Goal: Task Accomplishment & Management: Complete application form

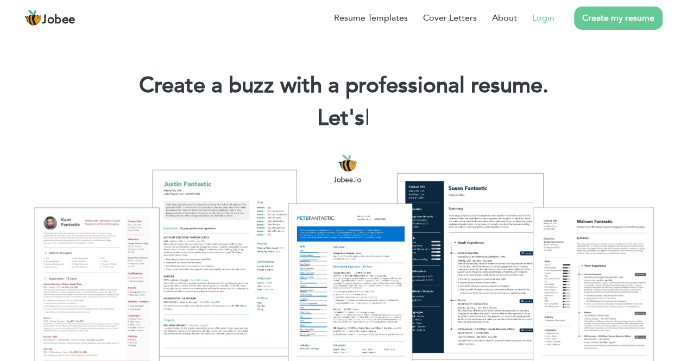
click at [541, 23] on link "Login" at bounding box center [543, 17] width 22 height 13
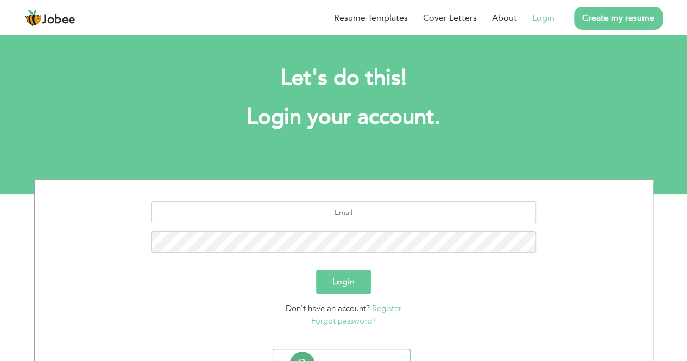
scroll to position [51, 0]
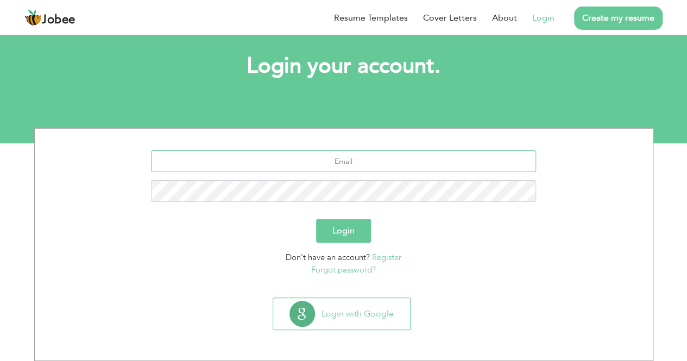
click at [343, 167] on input "text" at bounding box center [343, 161] width 385 height 22
type input "muhammadammar9430@gmail.com"
click at [316, 219] on button "Login" at bounding box center [343, 231] width 55 height 24
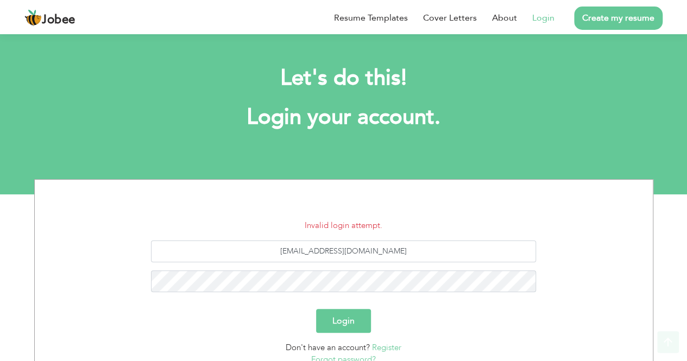
scroll to position [90, 0]
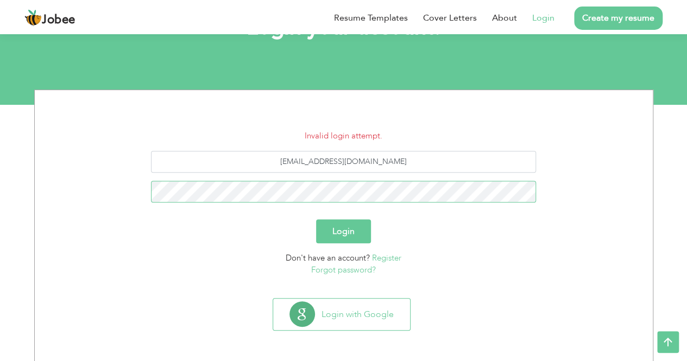
click at [316, 219] on button "Login" at bounding box center [343, 231] width 55 height 24
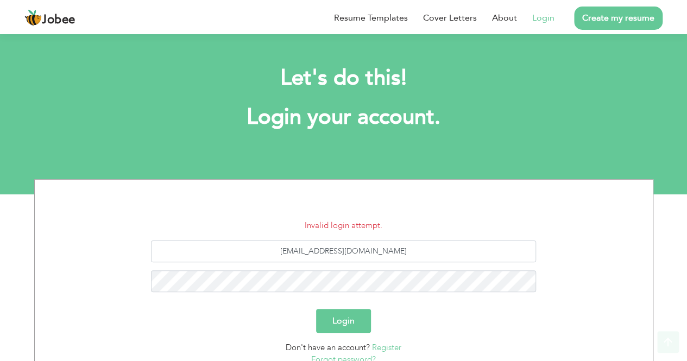
scroll to position [80, 0]
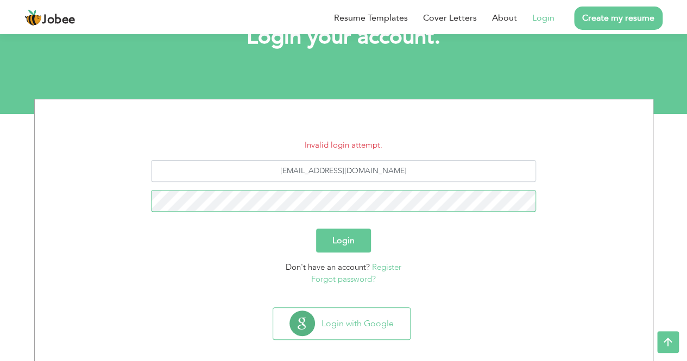
click at [316, 229] on button "Login" at bounding box center [343, 241] width 55 height 24
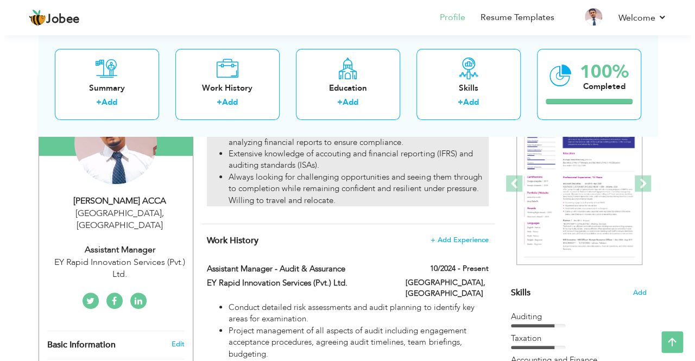
scroll to position [130, 0]
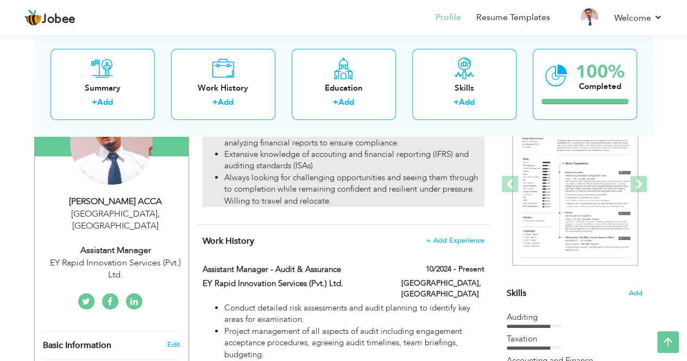
click at [362, 193] on li "Always looking for challenging opportunities and seeing them through to complet…" at bounding box center [354, 189] width 260 height 35
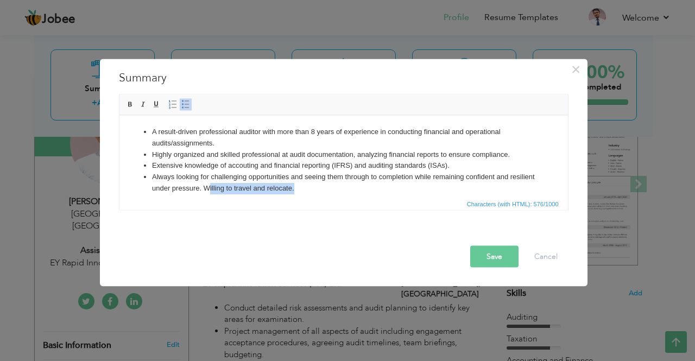
scroll to position [8, 0]
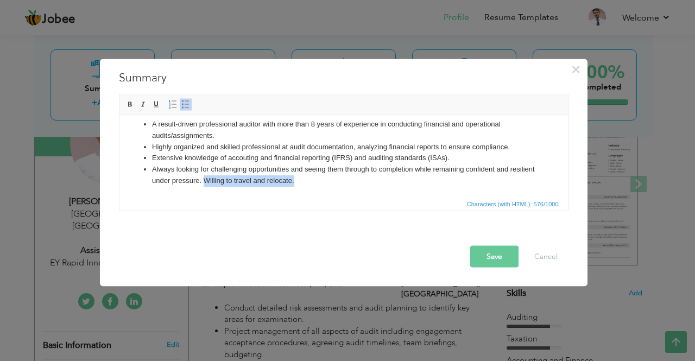
drag, startPoint x: 338, startPoint y: 192, endPoint x: 233, endPoint y: 209, distance: 107.3
click at [233, 197] on html "A result-driven professional auditor with more than 8 years of experience in co…" at bounding box center [343, 153] width 449 height 90
click at [498, 252] on button "Save" at bounding box center [494, 257] width 48 height 22
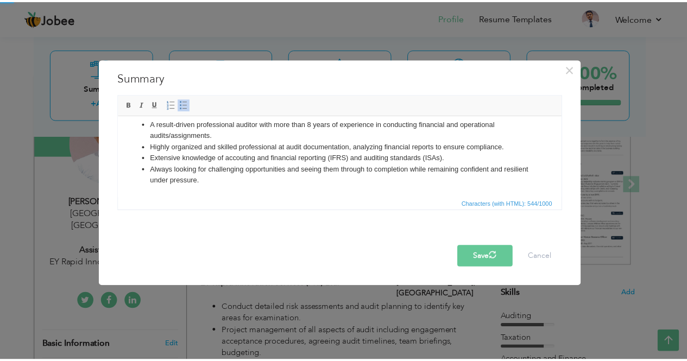
scroll to position [0, 0]
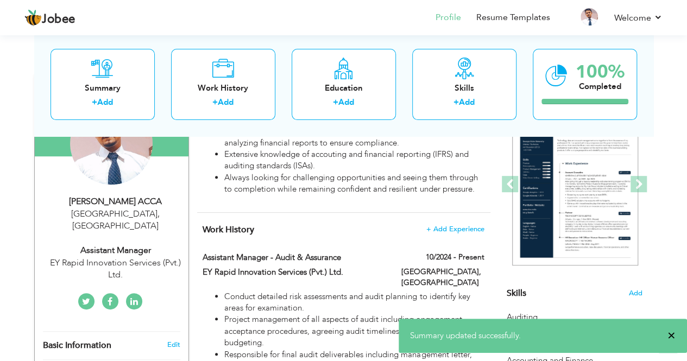
click at [673, 338] on span "×" at bounding box center [672, 335] width 8 height 11
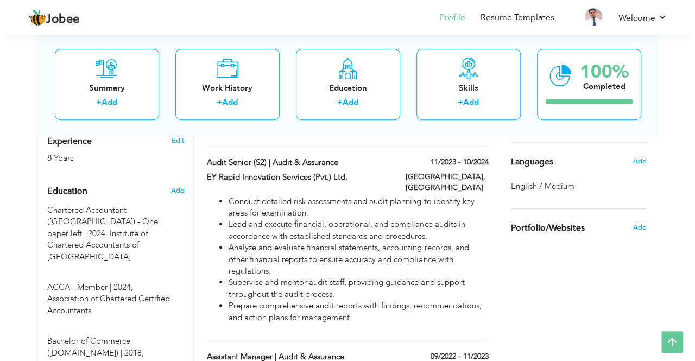
scroll to position [440, 0]
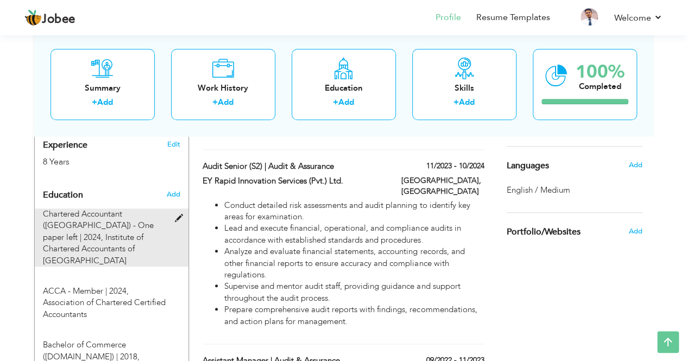
click at [114, 232] on span "Institute of Chartered Accountants of [GEOGRAPHIC_DATA]" at bounding box center [93, 249] width 101 height 34
type input "Chartered Accountant (CA) - One paper left"
type input "2024"
type input "Institute of Chartered Accountants of [GEOGRAPHIC_DATA]"
radio input "true"
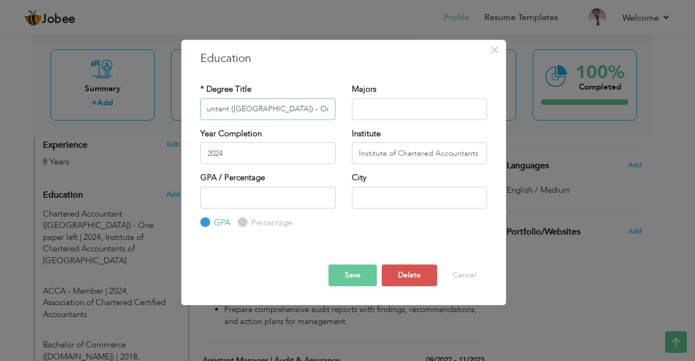
scroll to position [0, 59]
type input "Chartered Accountant ([GEOGRAPHIC_DATA]) - One paper left to qualify"
click at [356, 284] on button "Save" at bounding box center [353, 276] width 48 height 22
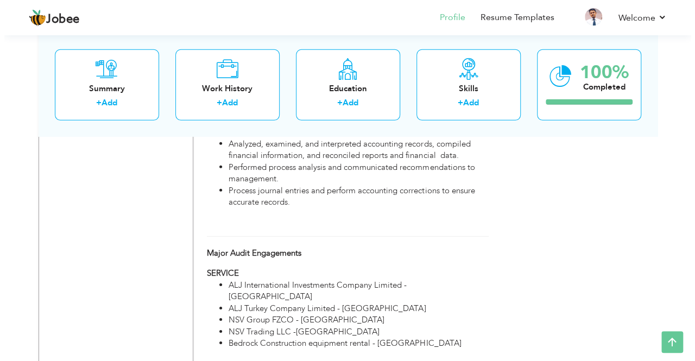
scroll to position [1580, 0]
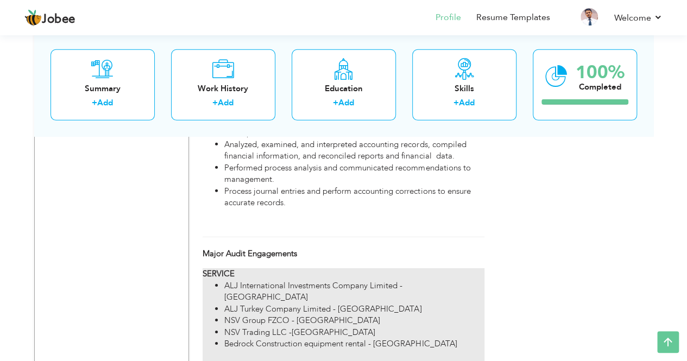
click at [288, 327] on li "NSV Trading LLC -[GEOGRAPHIC_DATA]" at bounding box center [354, 332] width 260 height 11
type input "Major Audit Engagements"
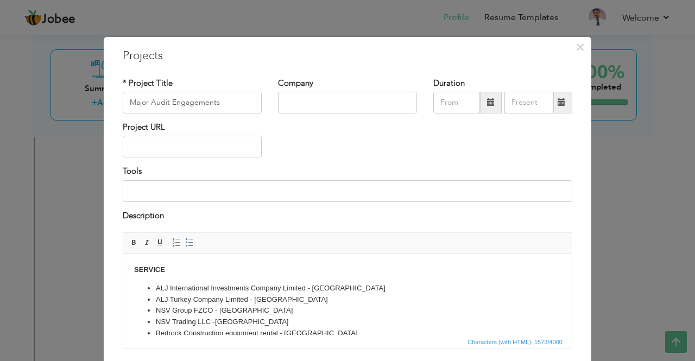
click at [134, 270] on strong "SERVICE" at bounding box center [149, 270] width 31 height 8
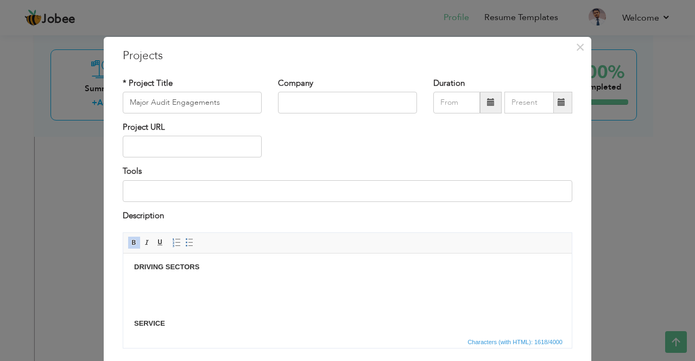
scroll to position [2, 0]
click at [185, 246] on span at bounding box center [189, 242] width 9 height 9
click at [130, 242] on span at bounding box center [134, 242] width 9 height 9
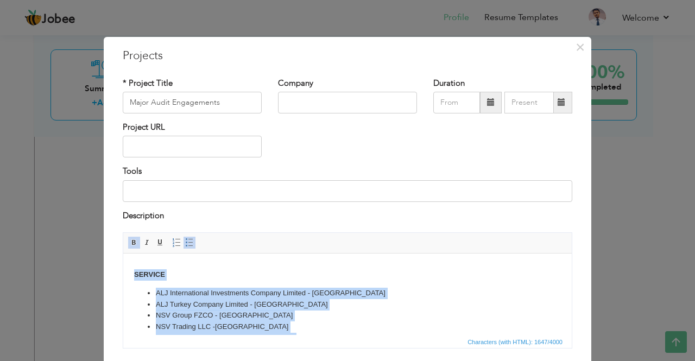
scroll to position [64, 0]
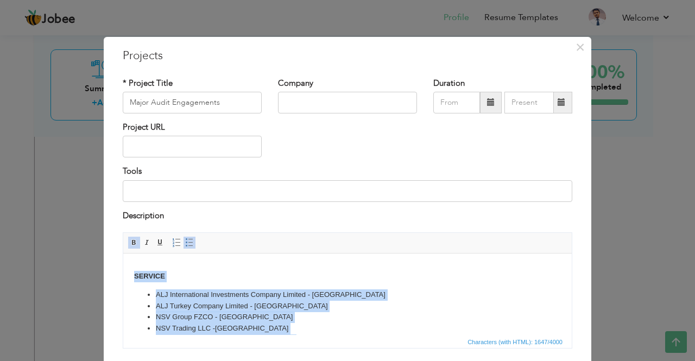
drag, startPoint x: 300, startPoint y: 322, endPoint x: 133, endPoint y: 261, distance: 177.4
copy body "SERVICE ALJ International Investments Company Limited - UAE ALJ Turkey Company …"
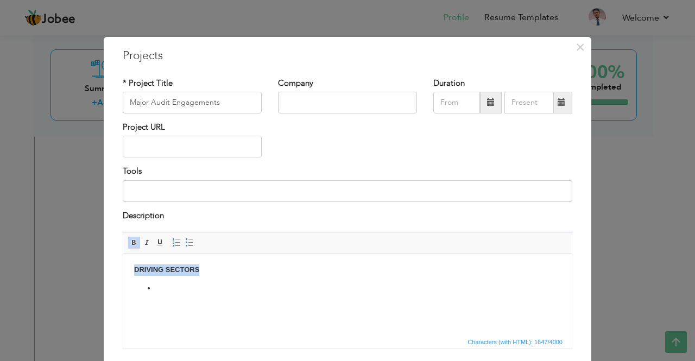
drag, startPoint x: 170, startPoint y: 285, endPoint x: 132, endPoint y: 268, distance: 41.8
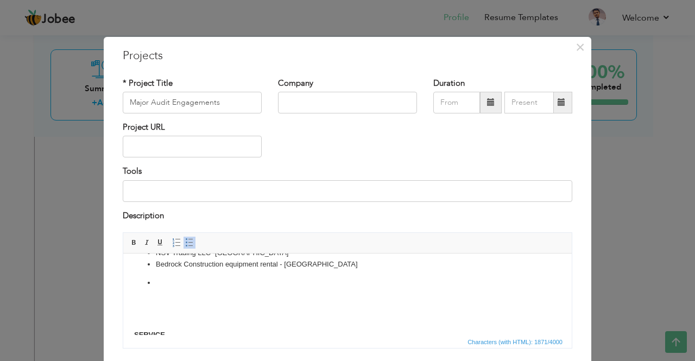
scroll to position [80, 0]
click at [165, 282] on li at bounding box center [348, 283] width 384 height 11
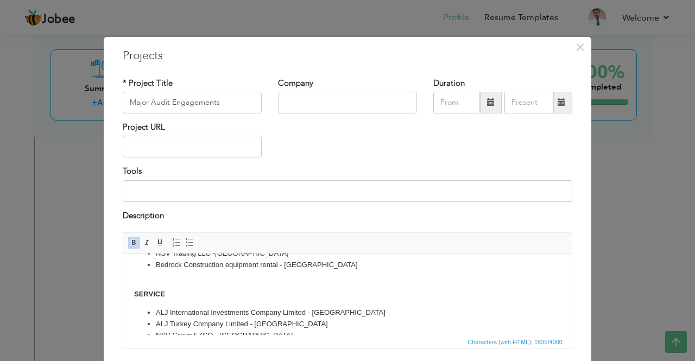
scroll to position [0, 0]
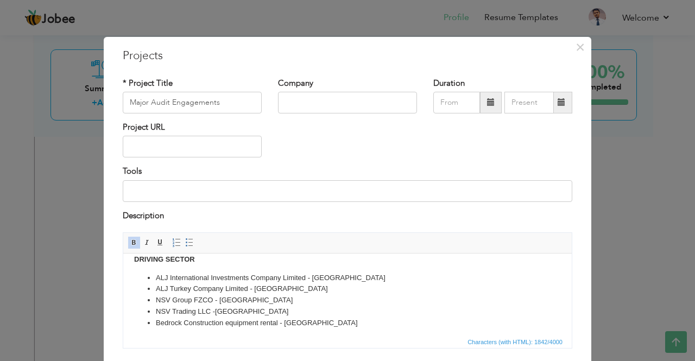
scroll to position [22, 0]
click at [304, 277] on li "ALJ International Investments Company Limited - [GEOGRAPHIC_DATA]" at bounding box center [348, 277] width 384 height 11
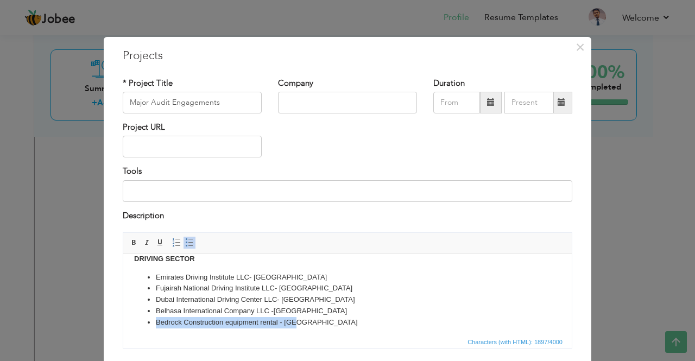
drag, startPoint x: 300, startPoint y: 325, endPoint x: 151, endPoint y: 322, distance: 148.9
click at [156, 322] on li "Bedrock Construction equipment rental - [GEOGRAPHIC_DATA]" at bounding box center [348, 322] width 384 height 11
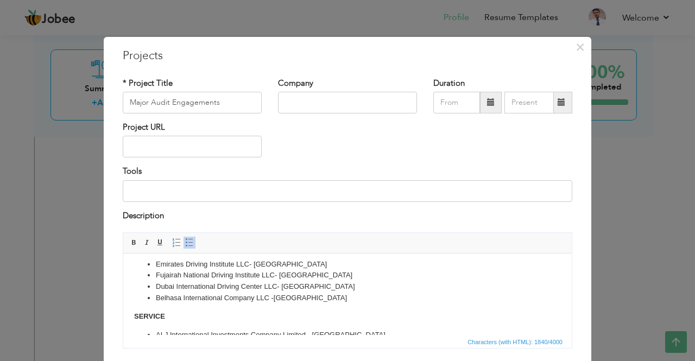
scroll to position [36, 0]
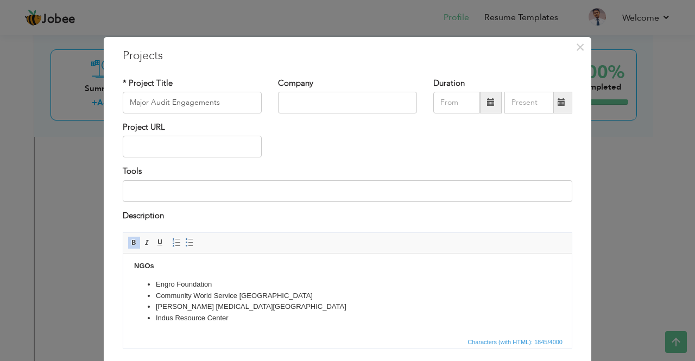
scroll to position [74, 0]
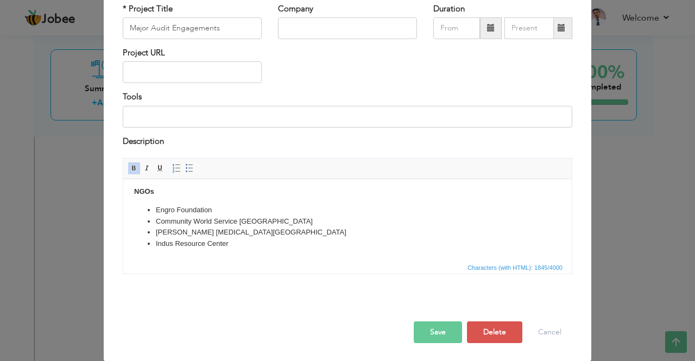
click at [431, 332] on button "Save" at bounding box center [438, 333] width 48 height 22
click at [431, 332] on button "Save" at bounding box center [434, 333] width 56 height 22
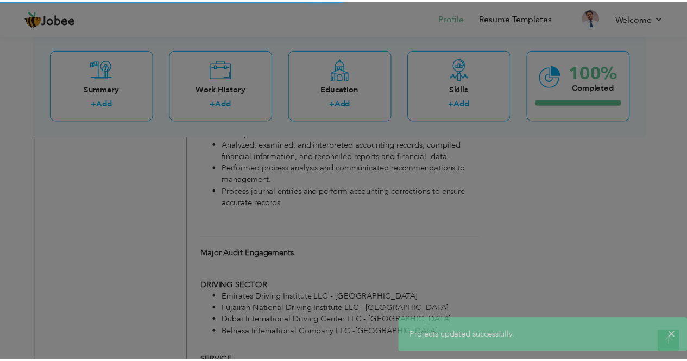
scroll to position [0, 0]
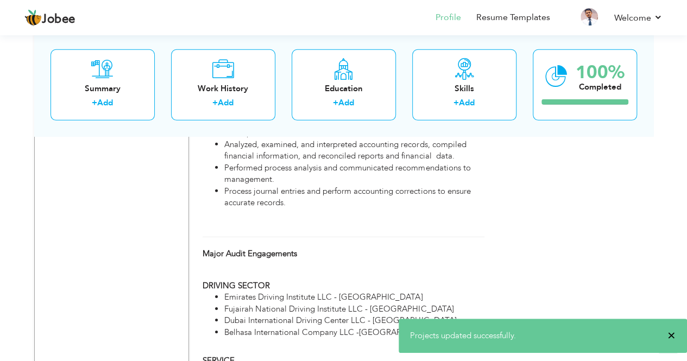
click at [669, 337] on span "×" at bounding box center [672, 335] width 8 height 11
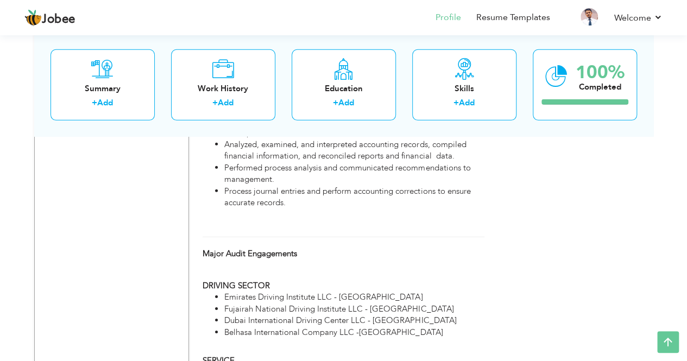
click at [669, 337] on span "×" at bounding box center [672, 335] width 8 height 11
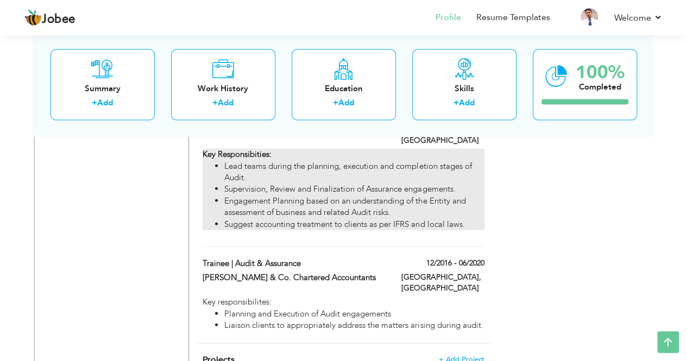
scroll to position [1139, 0]
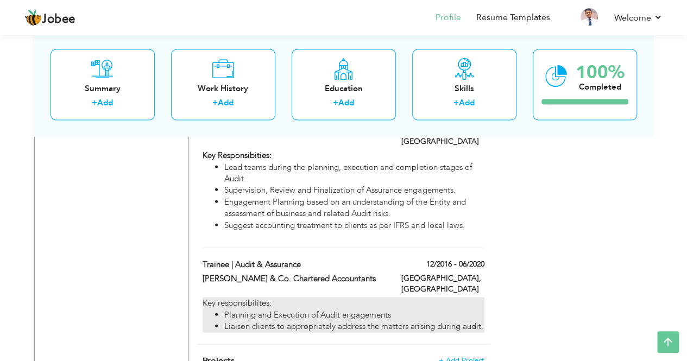
click at [302, 310] on li "Planning and Execution of Audit engagements" at bounding box center [354, 315] width 260 height 11
type input "Trainee | Audit & Assurance"
type input "[PERSON_NAME] & Co. Chartered Accountants"
type input "12/2016"
type input "06/2020"
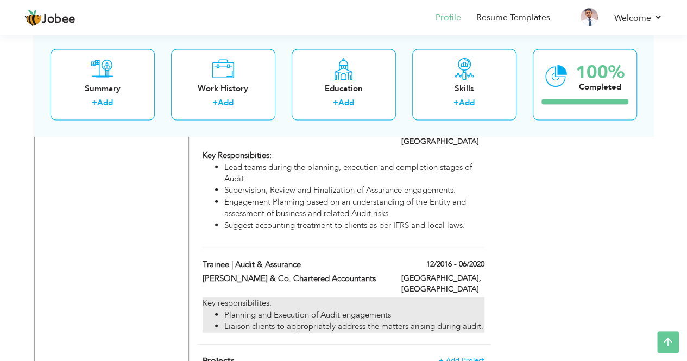
type input "[GEOGRAPHIC_DATA]"
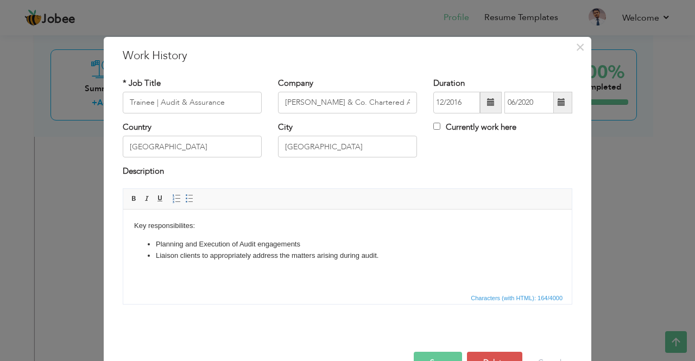
click at [202, 243] on li "Planning and Execution of Audit engagements" at bounding box center [348, 243] width 384 height 11
click at [241, 243] on li "Planning and e xecution of Audit engagements" at bounding box center [348, 243] width 384 height 11
click at [431, 358] on button "Save" at bounding box center [438, 363] width 48 height 22
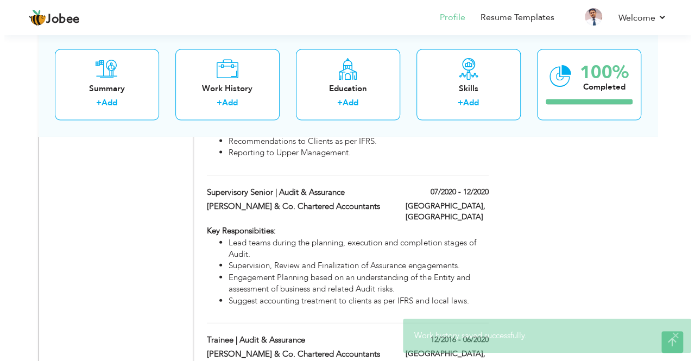
scroll to position [1062, 0]
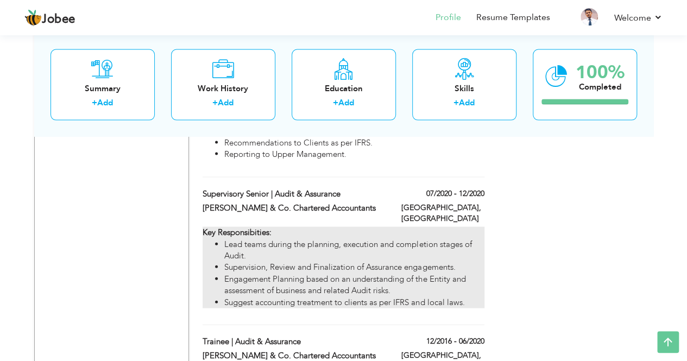
click at [447, 262] on li "Supervision, Review and Finalization of Assurance engagements." at bounding box center [354, 267] width 260 height 11
type input "Supervisory Senior | Audit & Assurance"
type input "07/2020"
type input "12/2020"
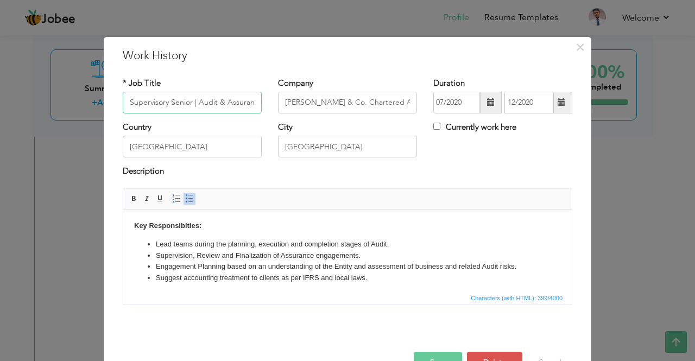
scroll to position [0, 5]
click at [203, 266] on li "Engagement Planning based on an understanding of the Entity and assessment of b…" at bounding box center [348, 266] width 384 height 11
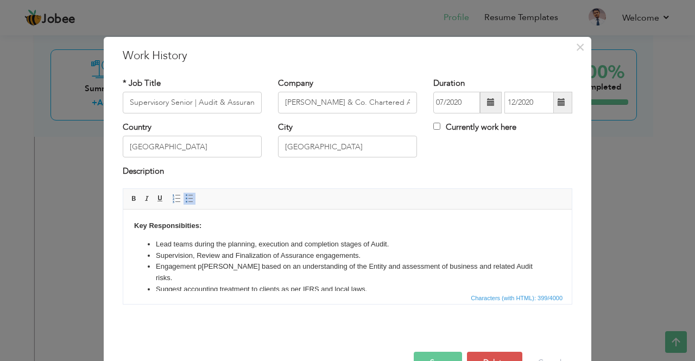
click at [336, 266] on li "Engagement p lanning based on an understanding of the Entity and assessment of …" at bounding box center [348, 272] width 384 height 23
click at [484, 265] on li "Engagement p lanning based on an understanding of the e ntity and assessment of…" at bounding box center [348, 272] width 384 height 23
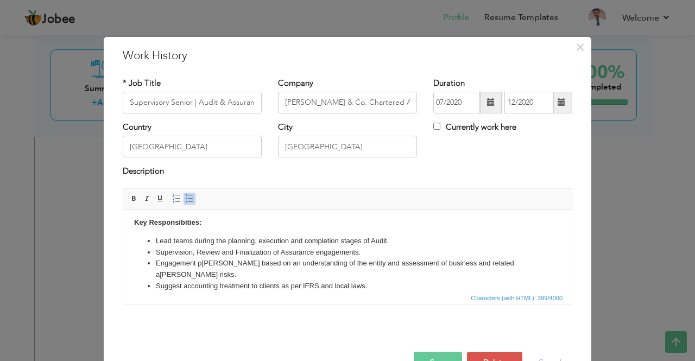
scroll to position [3, 0]
click at [436, 356] on button "Save" at bounding box center [438, 363] width 48 height 22
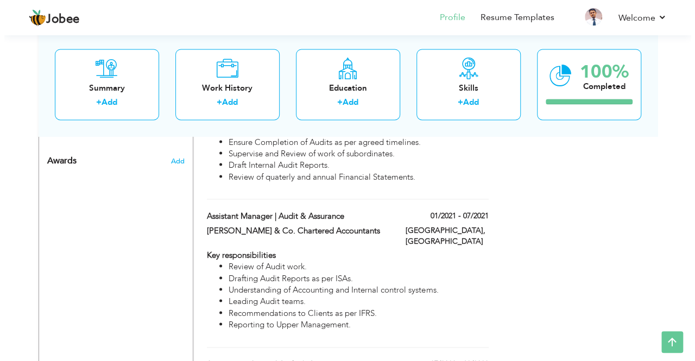
scroll to position [892, 0]
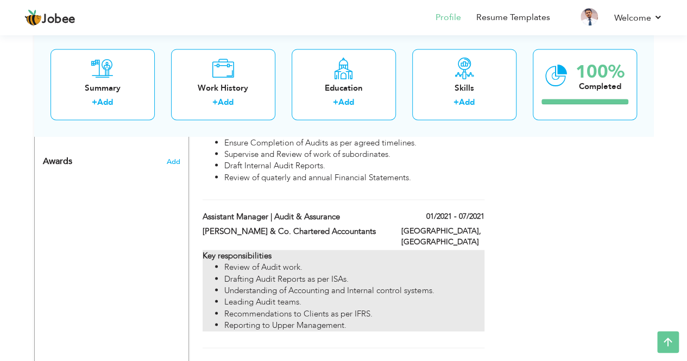
click at [369, 285] on li "Understanding of Accounting and Internal control systems." at bounding box center [354, 290] width 260 height 11
type input "Assistant Manager | Audit & Assurance"
type input "01/2021"
type input "07/2021"
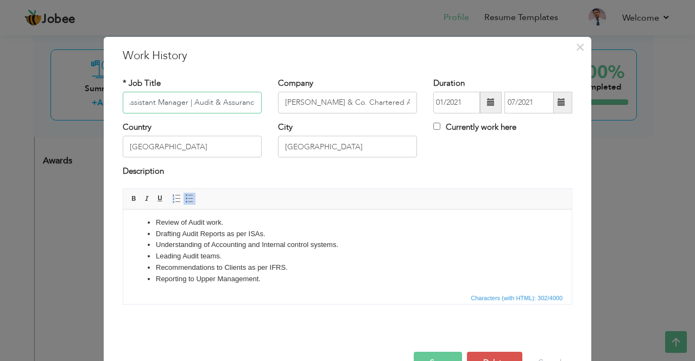
scroll to position [23, 0]
click at [223, 232] on li "Drafting Audit Reports as per ISAs." at bounding box center [348, 232] width 384 height 11
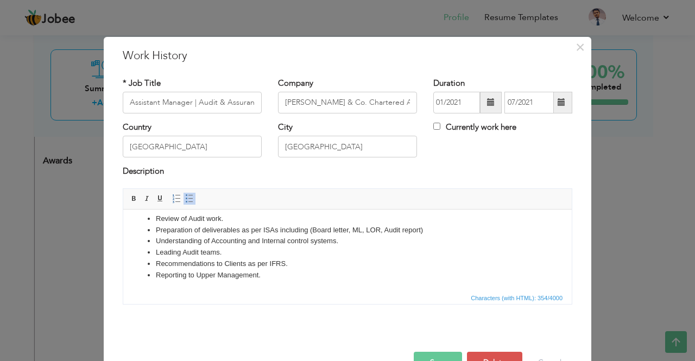
scroll to position [26, 0]
click at [429, 353] on button "Save" at bounding box center [438, 363] width 48 height 22
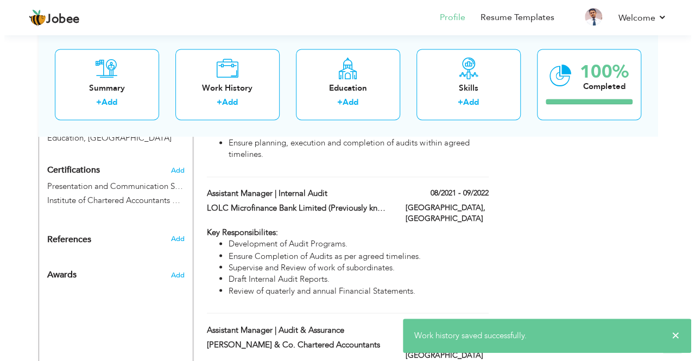
scroll to position [777, 0]
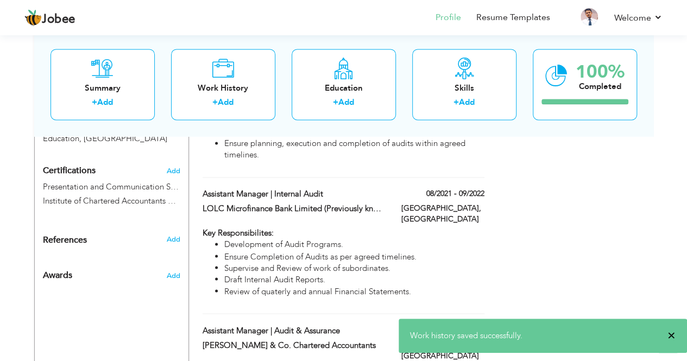
click at [671, 335] on span "×" at bounding box center [672, 335] width 8 height 11
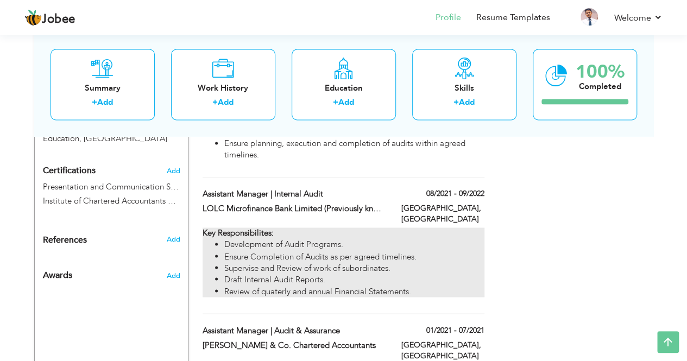
click at [409, 262] on li "Supervise and Review of work of subordinates." at bounding box center [354, 267] width 260 height 11
type input "Assistant Manager | Internal Audit"
type input "LOLC Microfinance Bank Limited (Previously known as Pak Oman Microfinance Bank)"
type input "08/2021"
type input "09/2022"
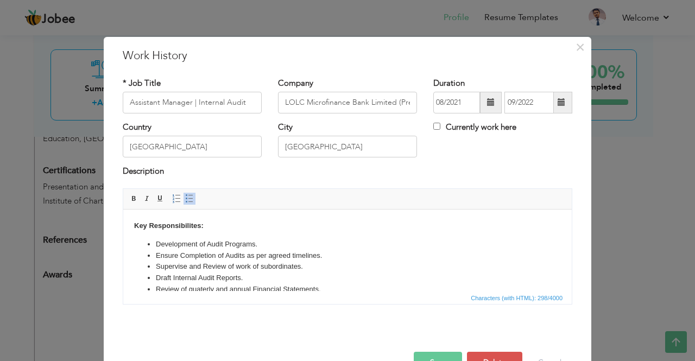
click at [209, 244] on li "Development of Audit Programs." at bounding box center [348, 243] width 384 height 11
click at [185, 254] on li "Ensure Completion of Audits as per agreed timelines." at bounding box center [348, 255] width 384 height 11
click at [225, 254] on li "Ensure c ompletion of Audits as per agreed timelines." at bounding box center [348, 255] width 384 height 11
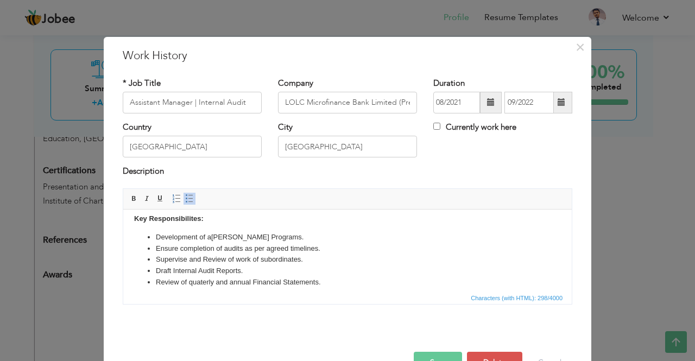
scroll to position [10, 0]
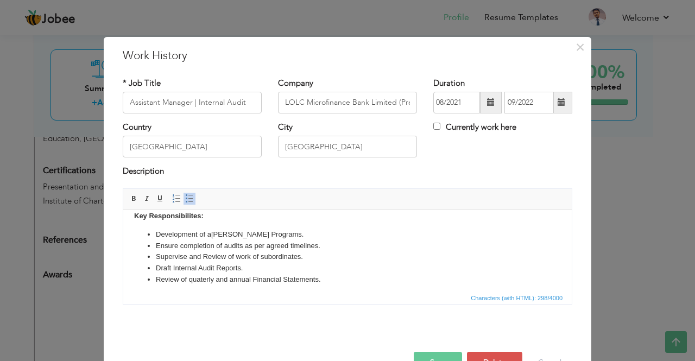
click at [208, 255] on li "Supervise and Review of work of subordinates." at bounding box center [348, 256] width 384 height 11
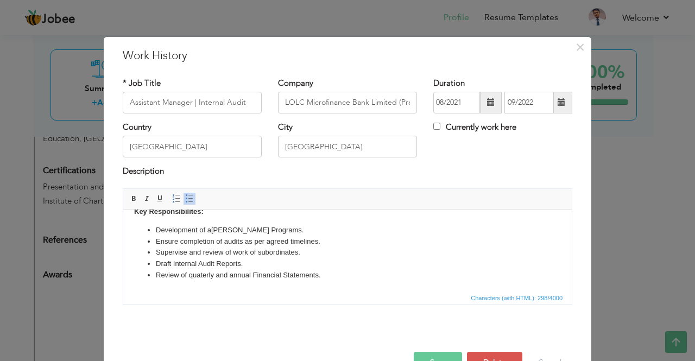
scroll to position [15, 0]
click at [430, 356] on button "Save" at bounding box center [438, 363] width 48 height 22
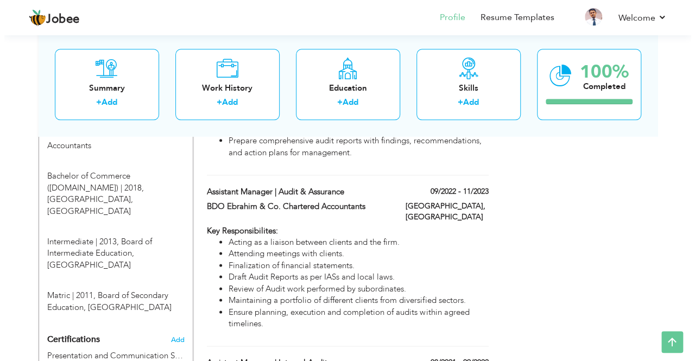
scroll to position [603, 0]
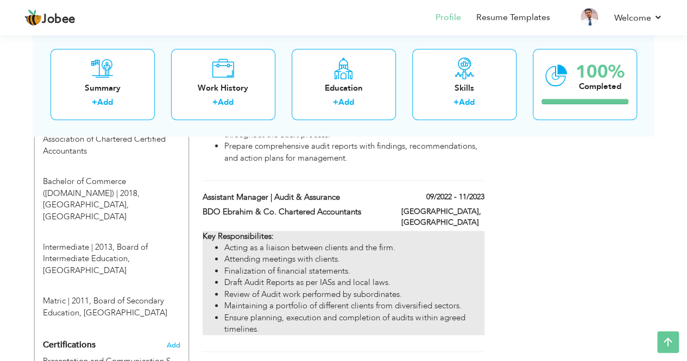
click at [348, 277] on li "Draft Audit Reports as per IASs and local laws." at bounding box center [354, 282] width 260 height 11
type input "Assistant Manager | Audit & Assurance"
type input "BDO Ebrahim & Co. Chartered Accountants"
type input "09/2022"
type input "11/2023"
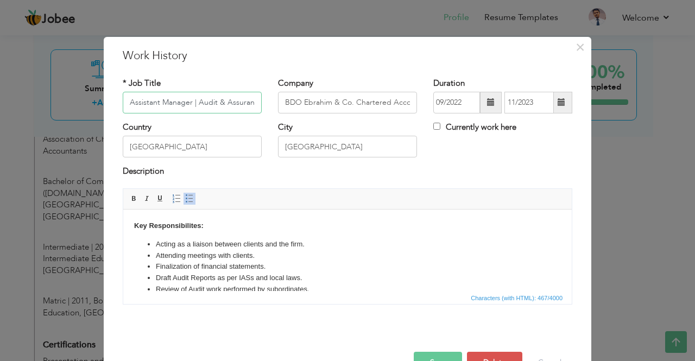
scroll to position [0, 4]
click at [175, 242] on li "Acting as a liaison between clients and the firm." at bounding box center [348, 243] width 384 height 11
click at [189, 256] on li "Attending meetings with clients." at bounding box center [348, 255] width 384 height 11
click at [252, 255] on li "Attending meetings with clients." at bounding box center [348, 255] width 384 height 11
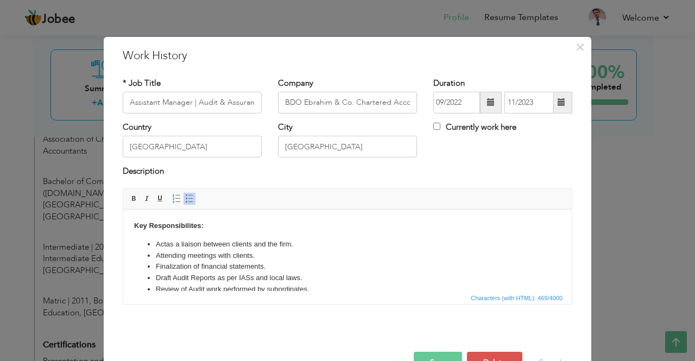
click at [190, 255] on li "Attending meetings with clients." at bounding box center [348, 255] width 384 height 11
click at [201, 265] on li "Finalization of financial statements." at bounding box center [348, 266] width 384 height 11
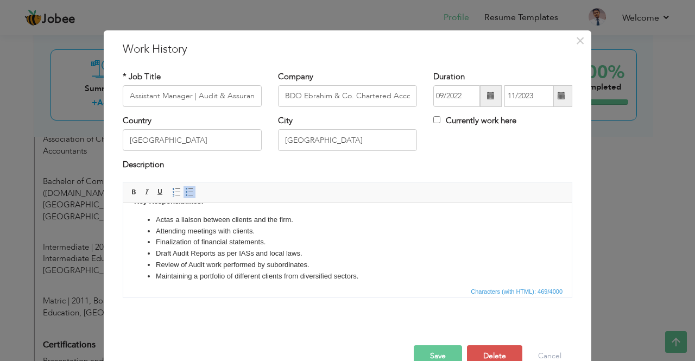
scroll to position [16, 0]
click at [191, 275] on li "Maintaining a portfolio of different clients from diversified sectors." at bounding box center [348, 278] width 384 height 11
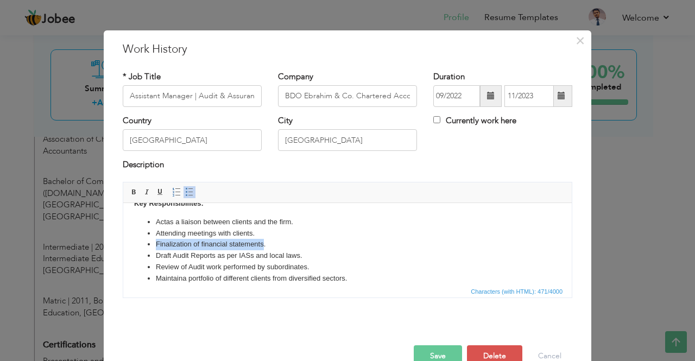
drag, startPoint x: 263, startPoint y: 244, endPoint x: 155, endPoint y: 241, distance: 107.6
click at [155, 241] on ul "Act as a liaison between clients and the firm. Attending meetings with clients.…" at bounding box center [347, 255] width 427 height 79
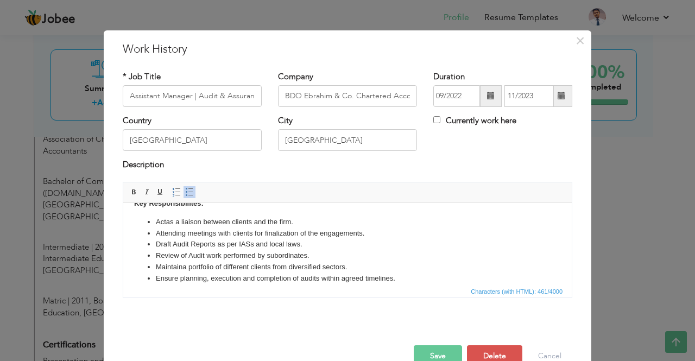
click at [433, 353] on button "Save" at bounding box center [438, 357] width 48 height 22
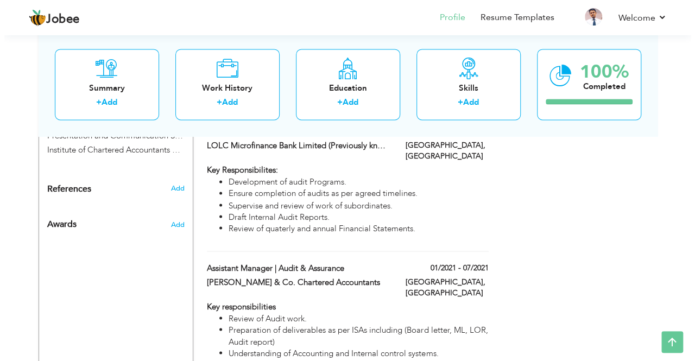
scroll to position [829, 0]
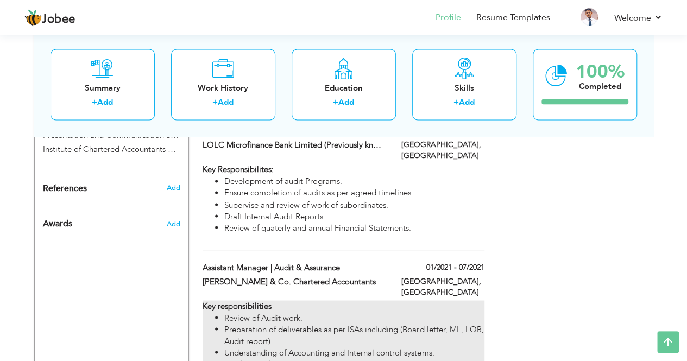
drag, startPoint x: 279, startPoint y: 291, endPoint x: 238, endPoint y: 281, distance: 42.6
click at [238, 324] on li "Preparation of deliverables as per ISAs including (Board letter, ML, LOR, Audit…" at bounding box center [354, 335] width 260 height 23
type input "[PERSON_NAME] & Co. Chartered Accountants"
type input "01/2021"
type input "07/2021"
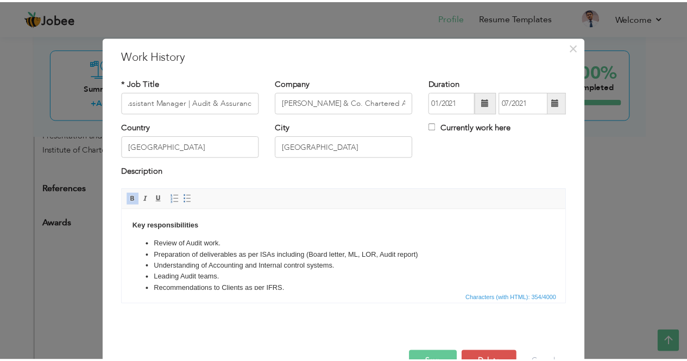
scroll to position [0, 0]
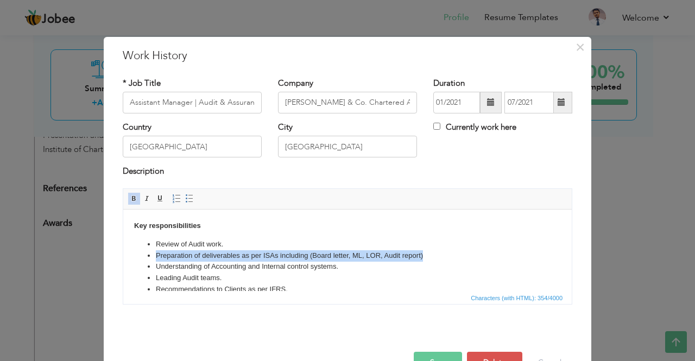
drag, startPoint x: 425, startPoint y: 258, endPoint x: 149, endPoint y: 258, distance: 275.4
click at [156, 258] on li "Preparation of deliverables as per ISAs including (Board letter, ML, LOR, Audit…" at bounding box center [348, 255] width 384 height 11
copy li "Preparation of deliverables as per ISAs including (Board letter, ML, LOR, Audit…"
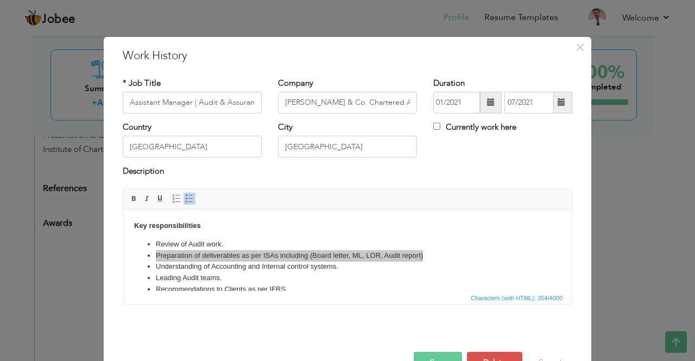
click at [438, 357] on button "Save" at bounding box center [438, 363] width 48 height 22
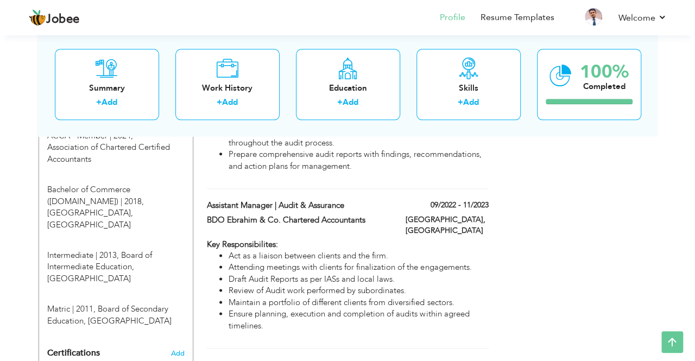
scroll to position [594, 0]
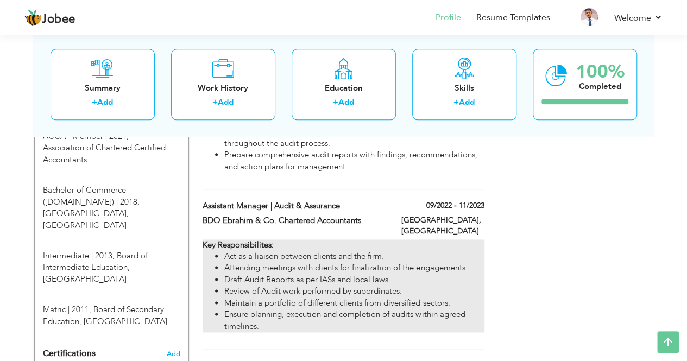
click at [317, 262] on li "Attending meetings with clients for finalization of the engagements." at bounding box center [354, 267] width 260 height 11
type input "BDO Ebrahim & Co. Chartered Accountants"
type input "09/2022"
type input "11/2023"
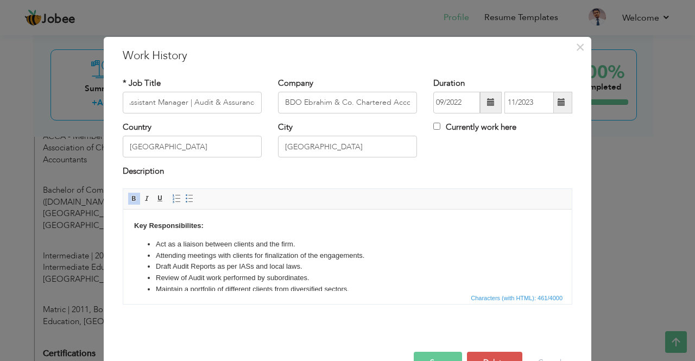
scroll to position [0, 0]
drag, startPoint x: 306, startPoint y: 266, endPoint x: 155, endPoint y: 267, distance: 150.5
click at [155, 267] on ul "Act as a liaison between clients and the firm. Attending meetings with clients …" at bounding box center [347, 272] width 427 height 68
click at [281, 262] on li "Preparation of deliverables as per ISAs including (Board letter, ML, LOR, Audit…" at bounding box center [348, 266] width 384 height 11
drag, startPoint x: 155, startPoint y: 65, endPoint x: 283, endPoint y: 322, distance: 286.7
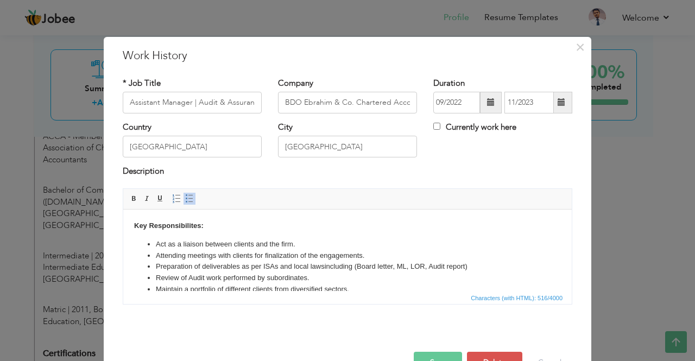
click at [283, 322] on div "× Work History * Job Title Assistant Manager | Audit & Assurance Company BDO Eb…" at bounding box center [348, 215] width 488 height 356
click at [355, 267] on li "Preparation of deliverables as per ISAs and local laws including (Board letter,…" at bounding box center [348, 266] width 384 height 11
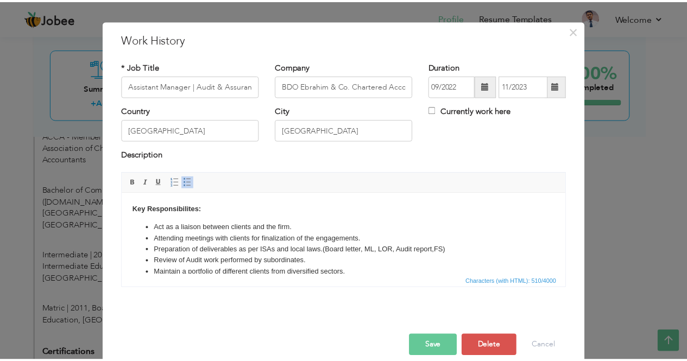
scroll to position [17, 0]
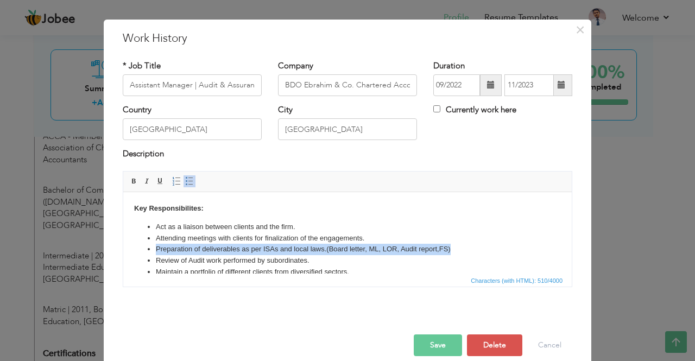
drag, startPoint x: 459, startPoint y: 249, endPoint x: 156, endPoint y: 252, distance: 303.2
click at [156, 252] on li "Preparation of deliverables as per ISAs and local laws. (Board letter, ML, LOR,…" at bounding box center [348, 248] width 384 height 11
copy li "Preparation of deliverables as per ISAs and local laws. (Board letter, ML, LOR,…"
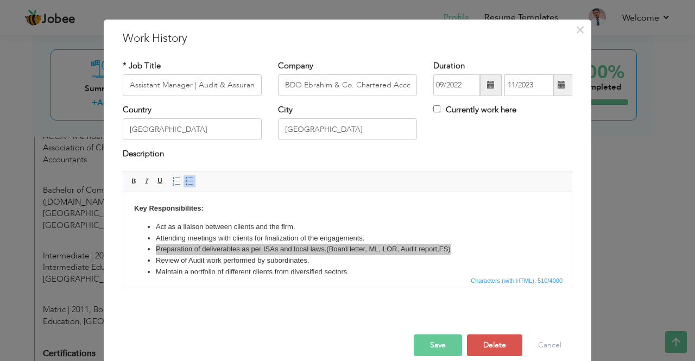
click at [429, 350] on button "Save" at bounding box center [438, 346] width 48 height 22
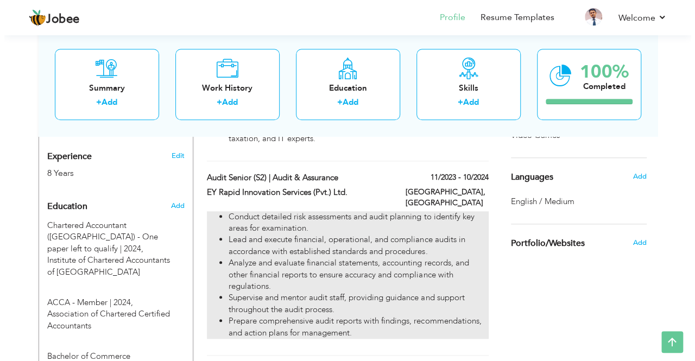
scroll to position [428, 0]
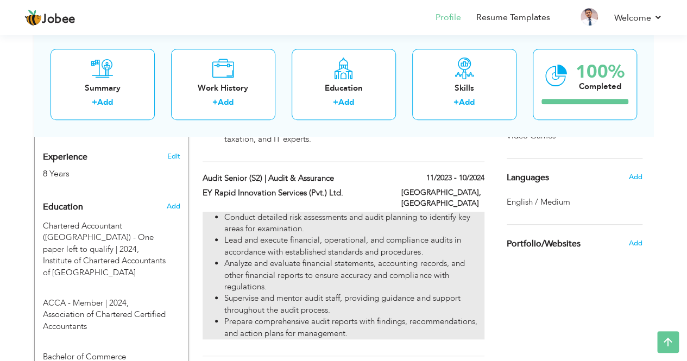
click at [305, 235] on li "Lead and execute financial, operational, and compliance audits in accordance wi…" at bounding box center [354, 246] width 260 height 23
type input "Audit Senior (S2) | Audit & Assurance"
type input "EY Rapid Innovation Services (Pvt.) Ltd."
type input "11/2023"
type input "10/2024"
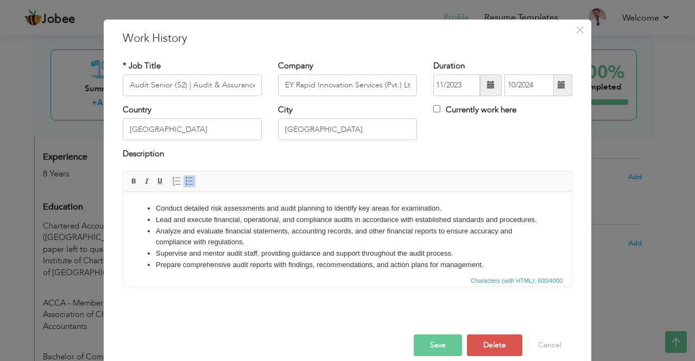
scroll to position [0, 0]
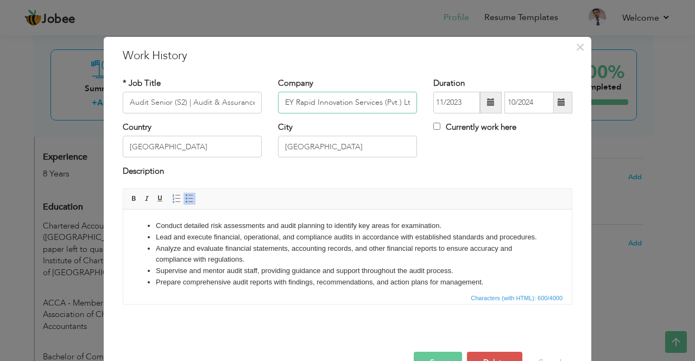
click at [391, 105] on input "EY Rapid Innovation Services (Pvt.) Ltd." at bounding box center [347, 103] width 139 height 22
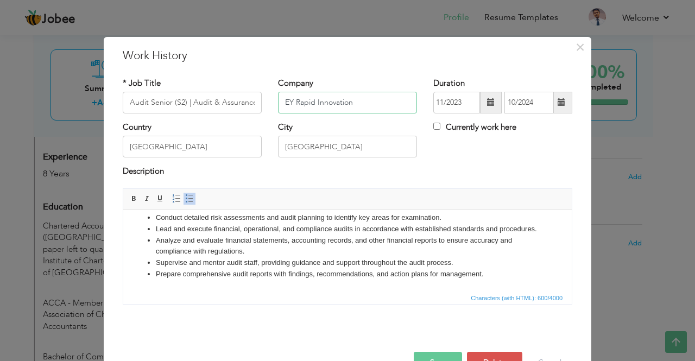
type input "EY Rapid Innovation"
click at [429, 357] on button "Save" at bounding box center [438, 363] width 48 height 22
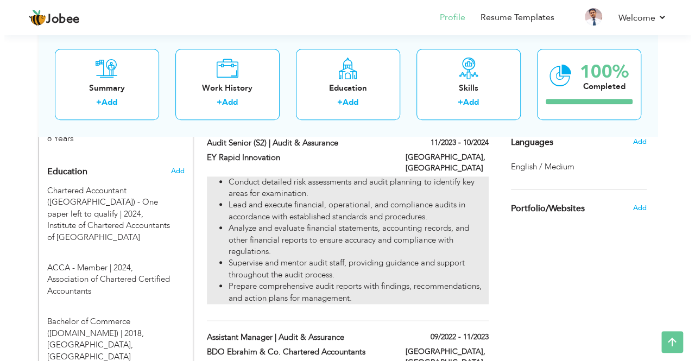
scroll to position [462, 0]
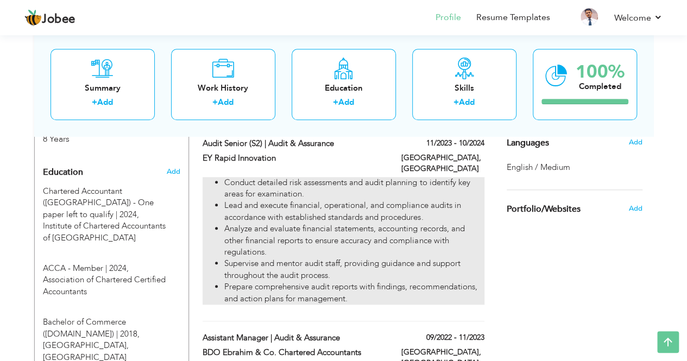
click at [335, 281] on li "Prepare comprehensive audit reports with findings, recommendations, and action …" at bounding box center [354, 292] width 260 height 23
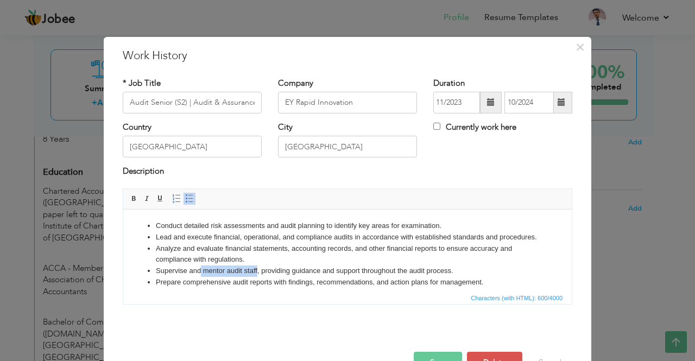
drag, startPoint x: 258, startPoint y: 281, endPoint x: 202, endPoint y: 279, distance: 56.0
click at [202, 277] on li "Supervise and mentor audit staff, providing guidance and support throughout the…" at bounding box center [348, 270] width 384 height 11
click at [261, 300] on span "Characters (with HTML): 600/4000" at bounding box center [347, 297] width 449 height 13
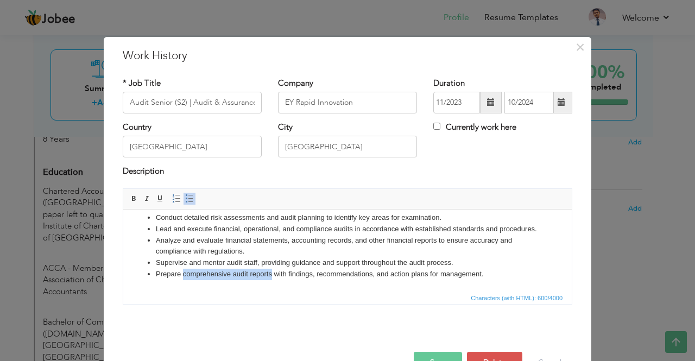
drag, startPoint x: 271, startPoint y: 275, endPoint x: 183, endPoint y: 272, distance: 88.1
click at [183, 272] on li "Prepare comprehensive audit reports with findings, recommendations, and action …" at bounding box center [348, 273] width 384 height 11
click at [430, 353] on button "Save" at bounding box center [438, 363] width 48 height 22
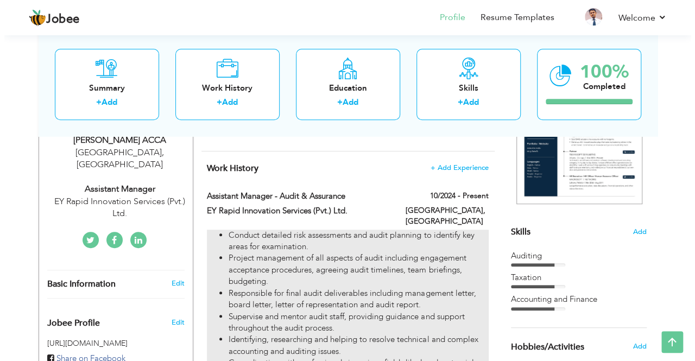
scroll to position [191, 0]
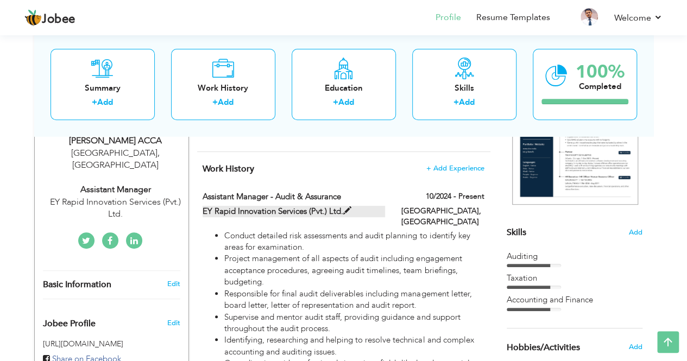
click at [300, 212] on label "EY Rapid Innovation Services (Pvt.) Ltd." at bounding box center [294, 211] width 183 height 11
type input "Assistant Manager - Audit & Assurance"
type input "EY Rapid Innovation Services (Pvt.) Ltd."
type input "10/2024"
checkbox input "true"
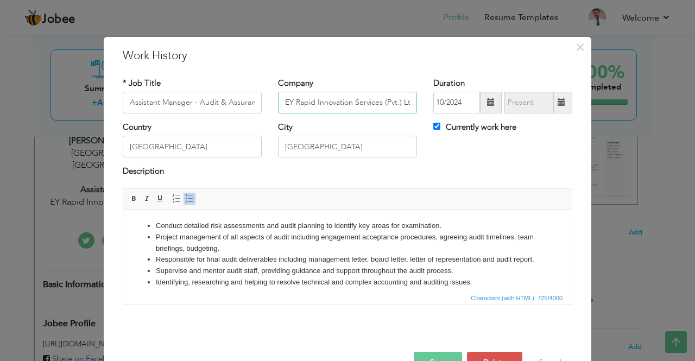
scroll to position [0, 5]
drag, startPoint x: 351, startPoint y: 101, endPoint x: 491, endPoint y: 114, distance: 140.7
click at [491, 114] on div "* Job Title Assistant Manager - Audit & Assurance Company EY Rapid Innovation S…" at bounding box center [348, 100] width 466 height 44
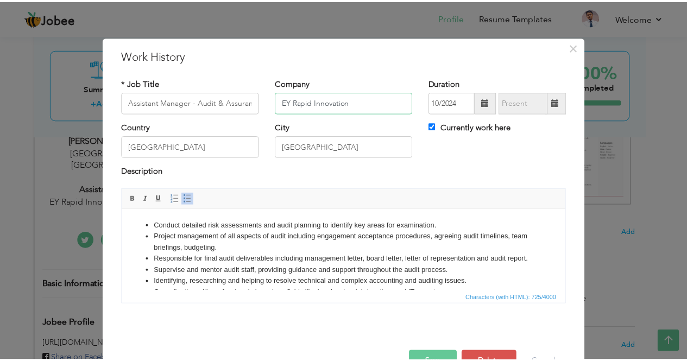
scroll to position [0, 0]
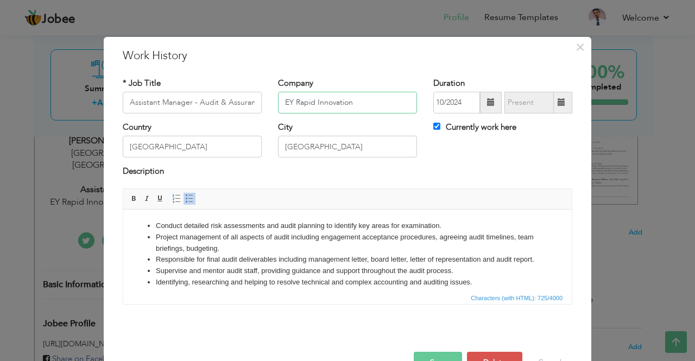
type input "EY Rapid Innovation"
click at [436, 353] on button "Save" at bounding box center [438, 363] width 48 height 22
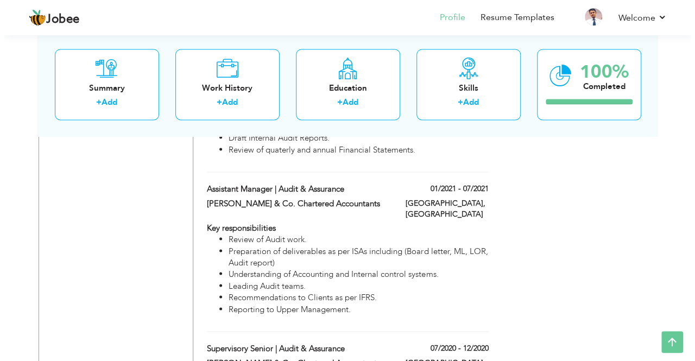
scroll to position [874, 0]
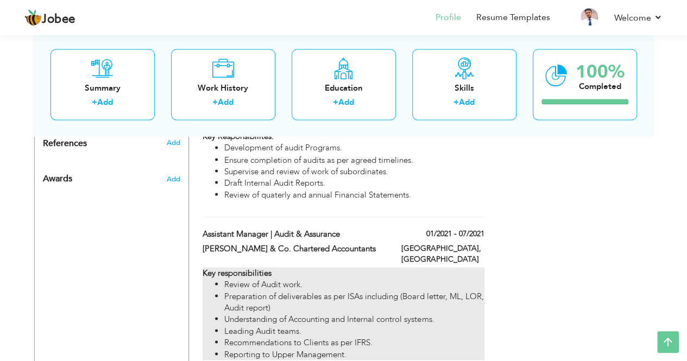
click at [302, 279] on li "Review of Audit work." at bounding box center [354, 284] width 260 height 11
type input "Assistant Manager | Audit & Assurance"
type input "[PERSON_NAME] & Co. Chartered Accountants"
type input "01/2021"
type input "07/2021"
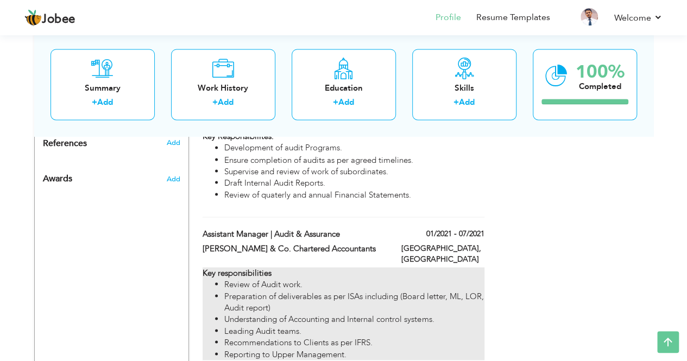
checkbox input "false"
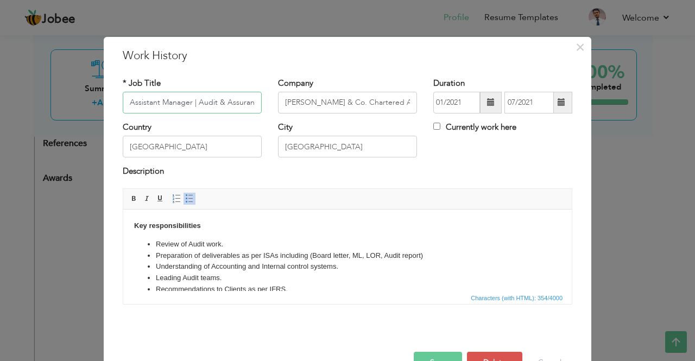
scroll to position [0, 4]
click at [247, 244] on li "Review of Audit work." at bounding box center [348, 243] width 384 height 11
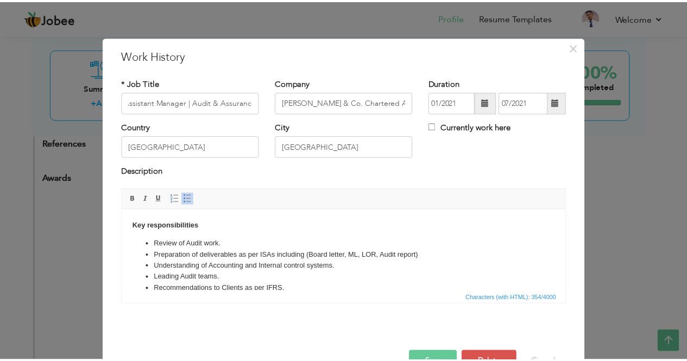
scroll to position [0, 0]
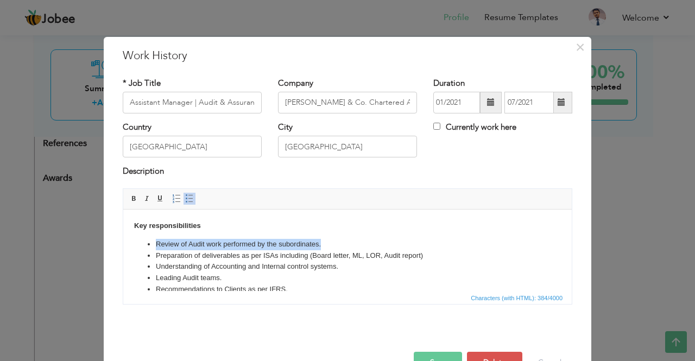
copy body "Review of Audit work performed by the subordinates."
click at [423, 357] on button "Save" at bounding box center [438, 363] width 48 height 22
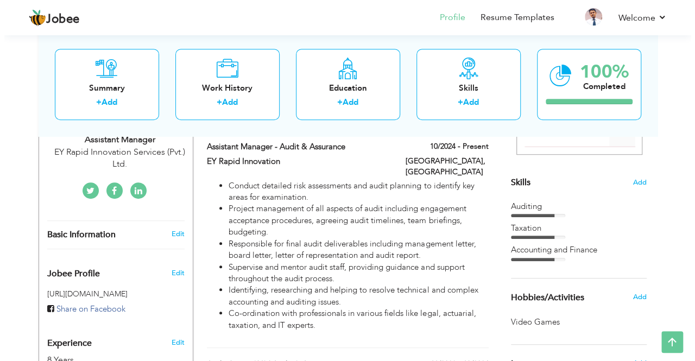
scroll to position [242, 0]
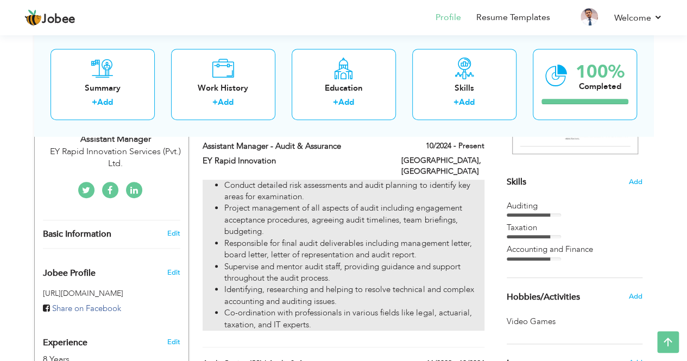
click at [324, 293] on li "Identifying, researching and helping to resolve technical and complex accountin…" at bounding box center [354, 295] width 260 height 23
type input "Assistant Manager - Audit & Assurance"
type input "EY Rapid Innovation"
type input "10/2024"
checkbox input "true"
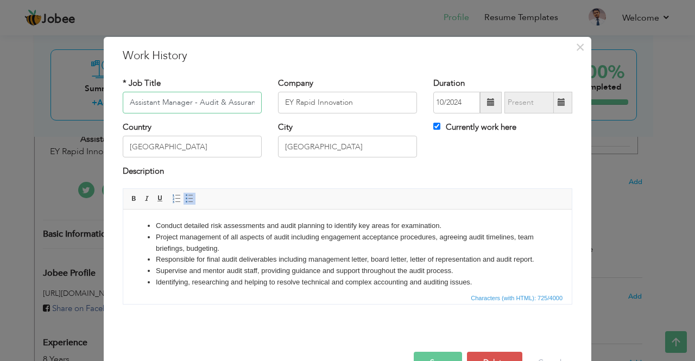
scroll to position [0, 5]
click at [468, 277] on li "Supervise and mentor audit staff, providing guidance and support throughout the…" at bounding box center [348, 270] width 384 height 11
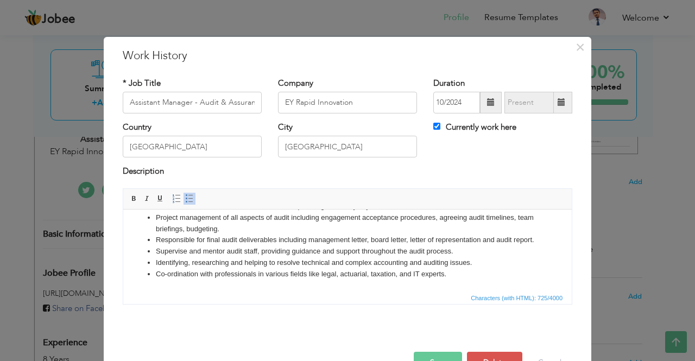
click at [454, 272] on li "Co-ordination with professionals in various ﬁelds like legal, actuarial, taxati…" at bounding box center [348, 273] width 384 height 11
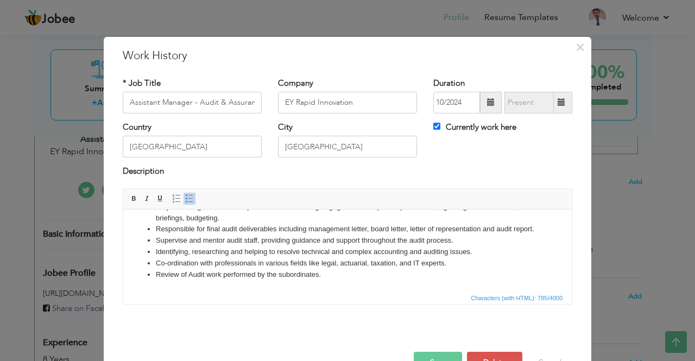
click at [434, 356] on button "Save" at bounding box center [438, 363] width 48 height 22
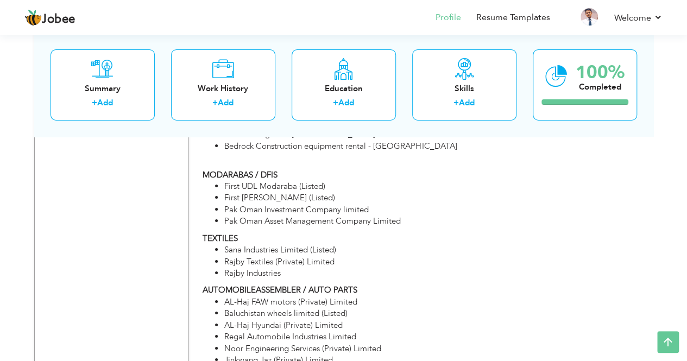
scroll to position [2001, 0]
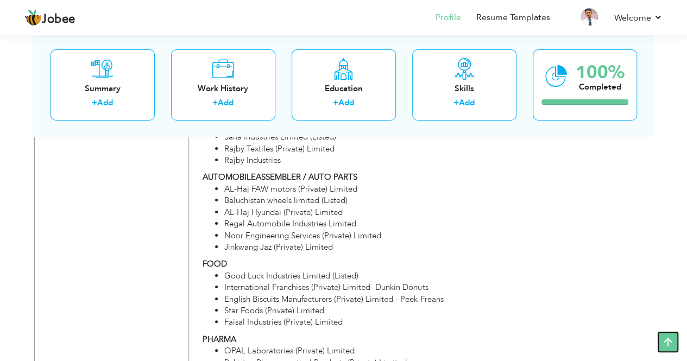
click at [669, 341] on icon at bounding box center [668, 342] width 22 height 22
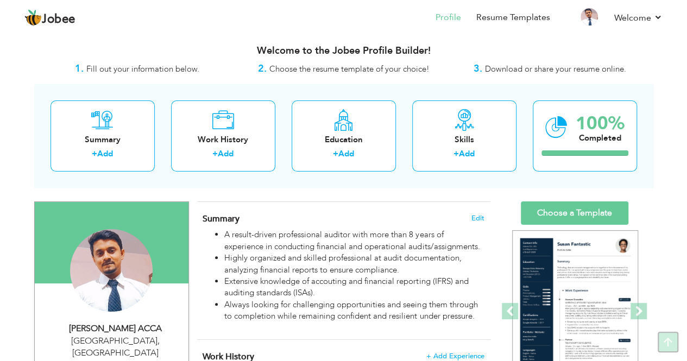
scroll to position [0, 0]
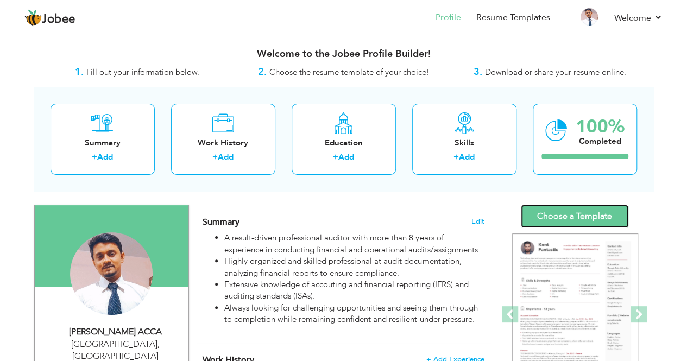
click at [558, 215] on link "Choose a Template" at bounding box center [575, 216] width 108 height 23
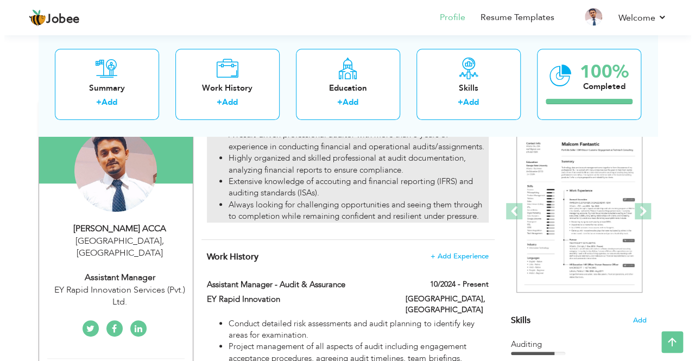
scroll to position [101, 0]
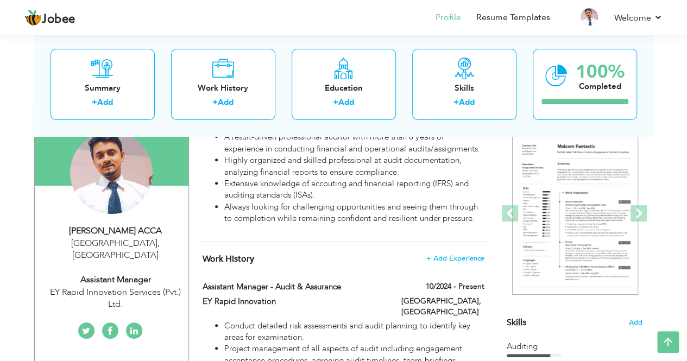
click at [98, 286] on div "EY Rapid Innovation Services (Pvt.) Ltd." at bounding box center [116, 298] width 146 height 25
type input "[DEMOGRAPHIC_DATA]"
type input "Ammar ACCA"
type input "[PHONE_NUMBER]"
select select "number:166"
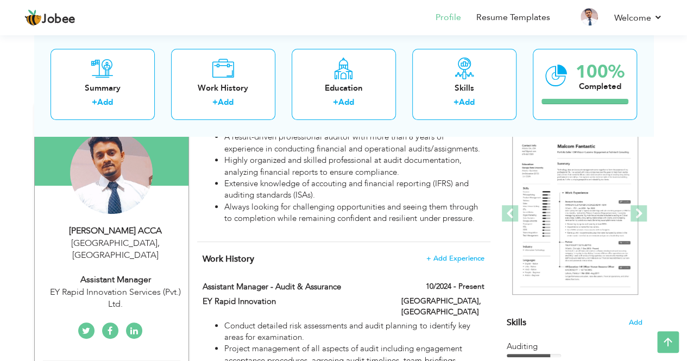
type input "[GEOGRAPHIC_DATA]"
select select "number:10"
type input "EY Rapid Innovation Services (Pvt.) Ltd."
type input "Assistant Manager"
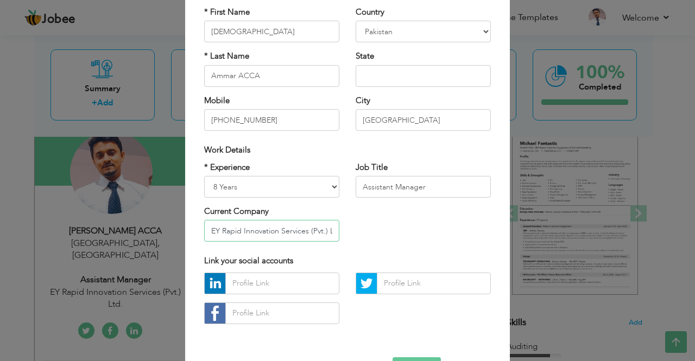
scroll to position [0, 9]
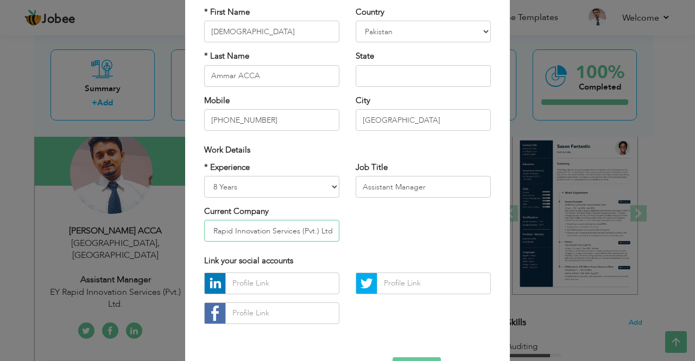
drag, startPoint x: 276, startPoint y: 229, endPoint x: 359, endPoint y: 237, distance: 83.0
click at [359, 237] on div "* Experience Entry Level Less than 1 Year 1 Year 2 Years 3 Years 4 Years 5 Year…" at bounding box center [347, 206] width 303 height 89
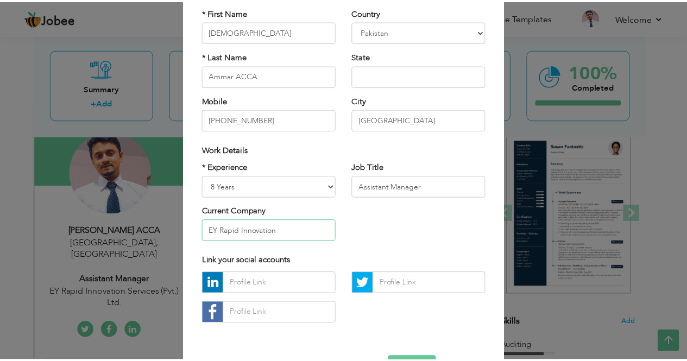
scroll to position [130, 0]
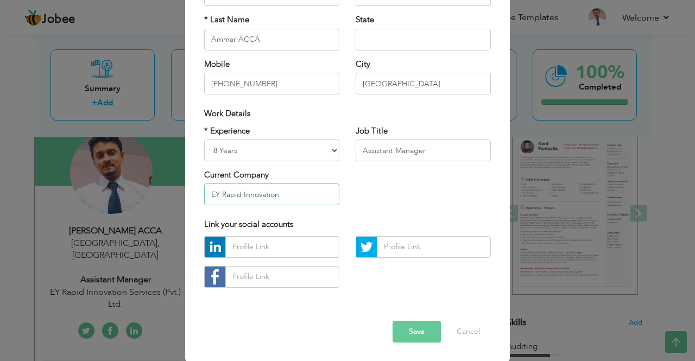
type input "EY Rapid Innovation"
click at [406, 335] on button "Save" at bounding box center [417, 332] width 48 height 22
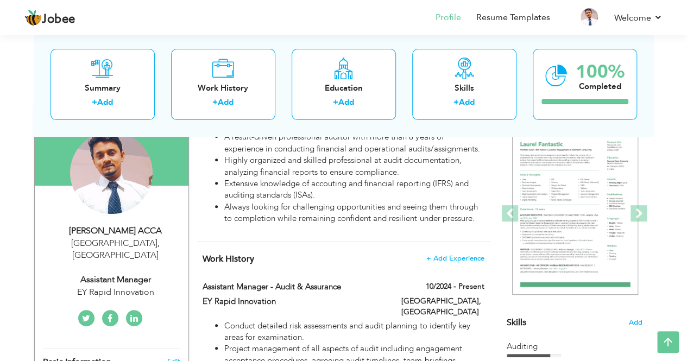
scroll to position [0, 0]
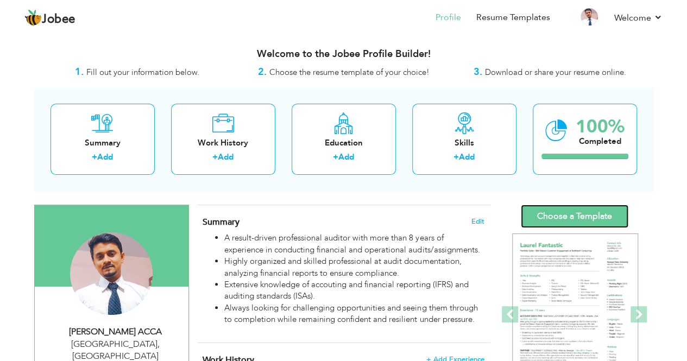
click at [566, 216] on link "Choose a Template" at bounding box center [575, 216] width 108 height 23
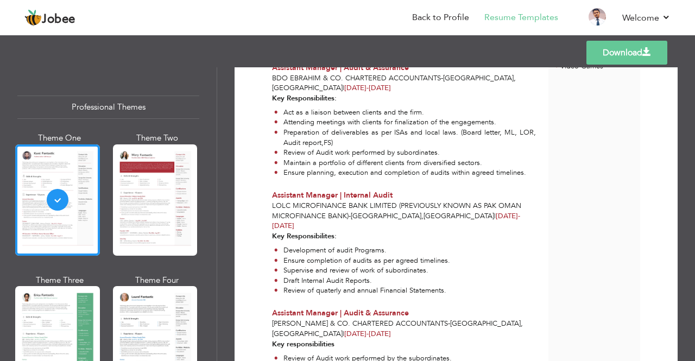
scroll to position [684, 0]
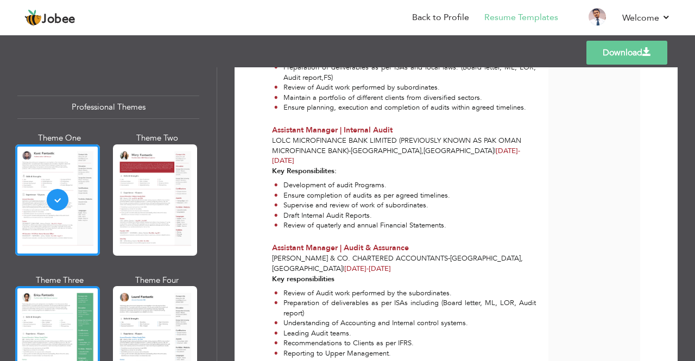
click at [70, 327] on div at bounding box center [57, 341] width 85 height 111
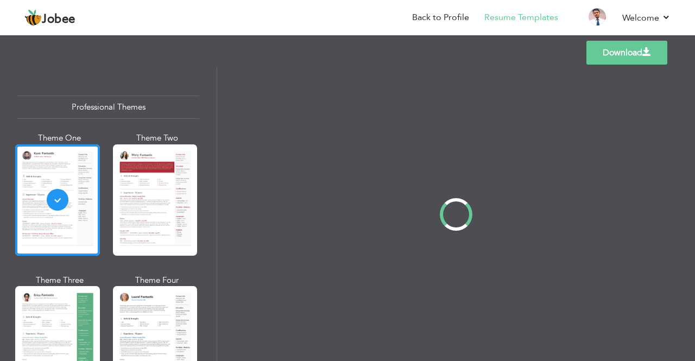
scroll to position [0, 0]
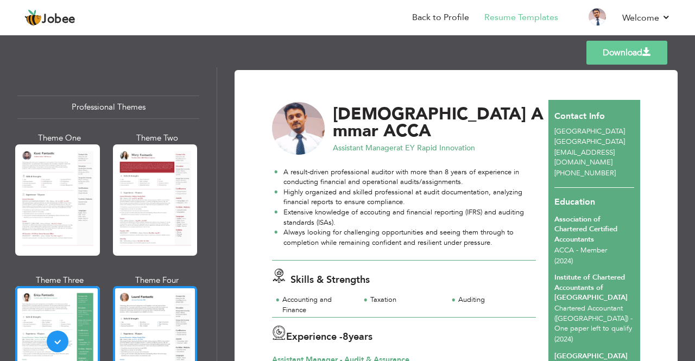
click at [152, 327] on div at bounding box center [155, 341] width 85 height 111
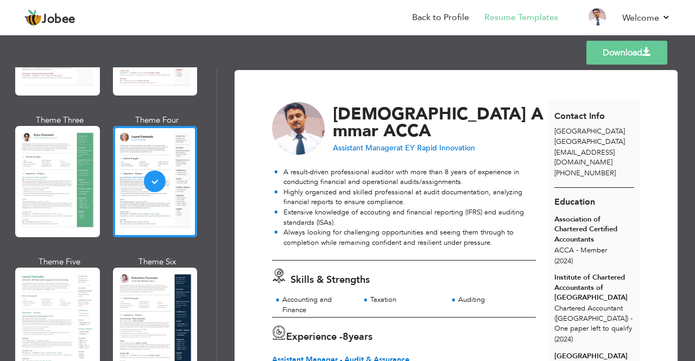
scroll to position [164, 0]
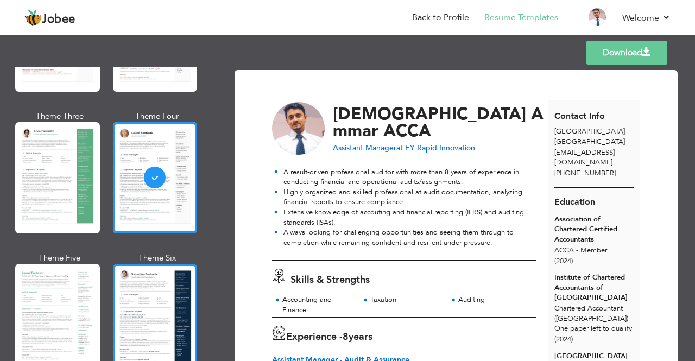
click at [145, 293] on div at bounding box center [155, 319] width 85 height 111
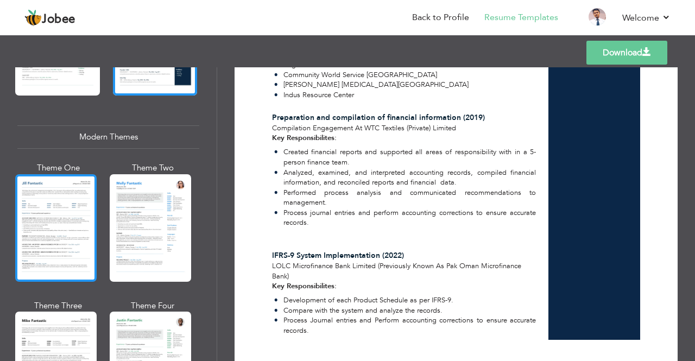
scroll to position [444, 0]
click at [81, 231] on div at bounding box center [55, 228] width 81 height 108
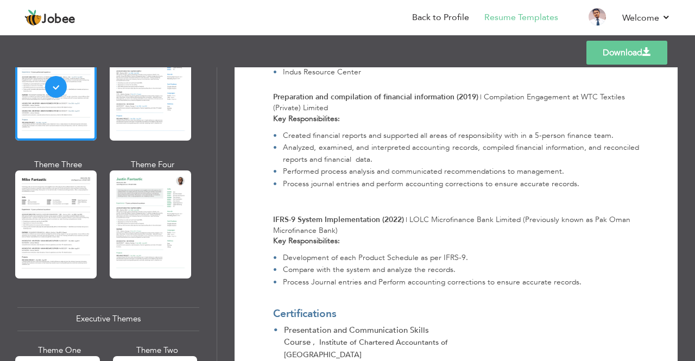
scroll to position [586, 0]
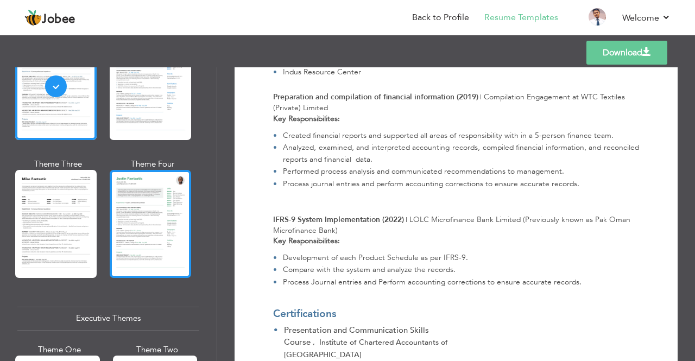
click at [159, 232] on div at bounding box center [150, 224] width 81 height 108
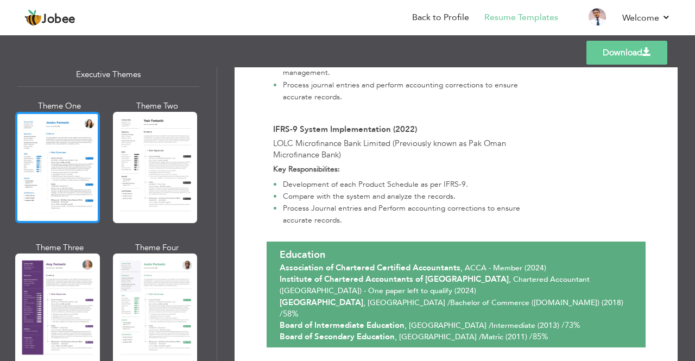
scroll to position [830, 0]
click at [72, 193] on div at bounding box center [57, 166] width 85 height 111
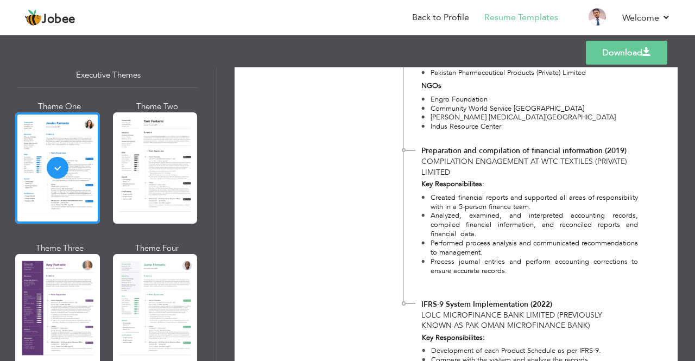
scroll to position [1734, 0]
click at [636, 51] on link "Download" at bounding box center [626, 53] width 81 height 24
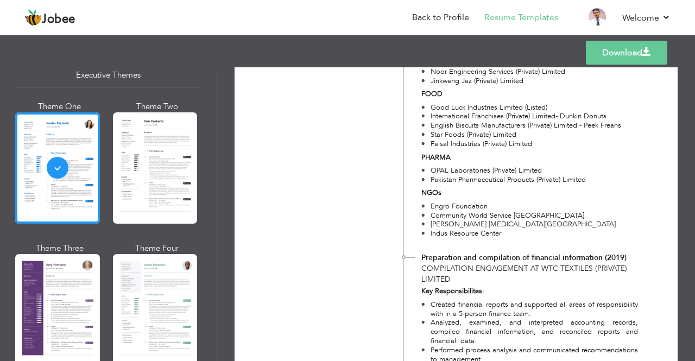
scroll to position [1627, 0]
click at [54, 303] on div at bounding box center [57, 309] width 85 height 111
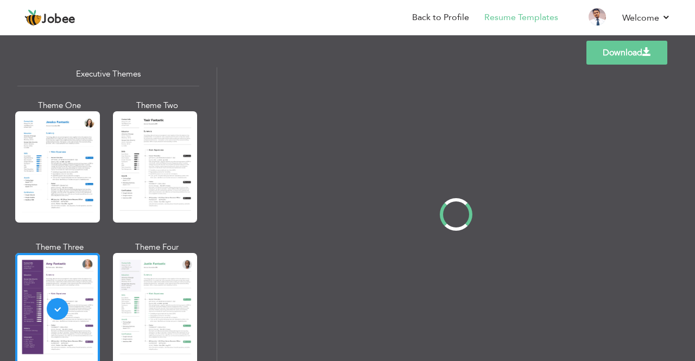
scroll to position [0, 0]
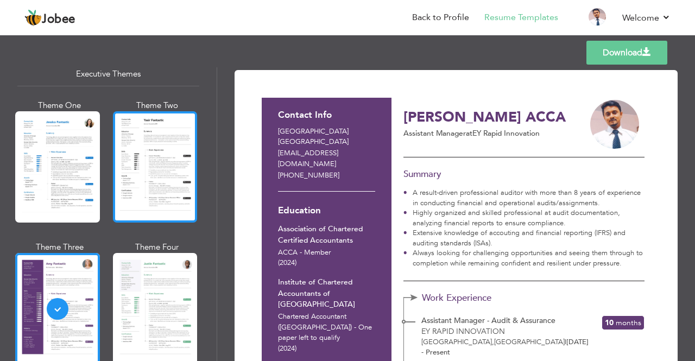
click at [171, 180] on div at bounding box center [155, 166] width 85 height 111
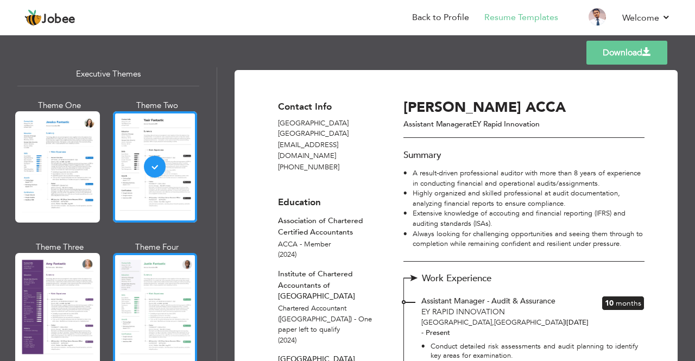
click at [153, 292] on div at bounding box center [155, 308] width 85 height 111
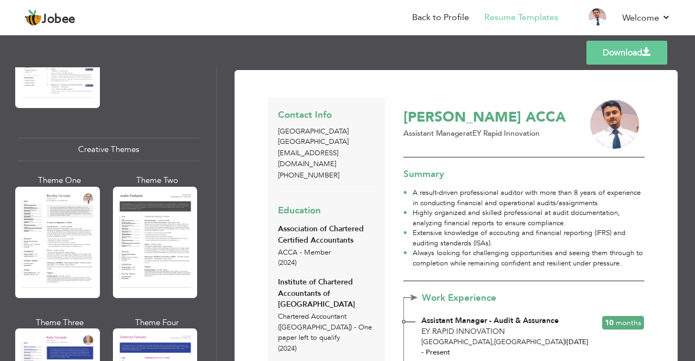
scroll to position [1234, 0]
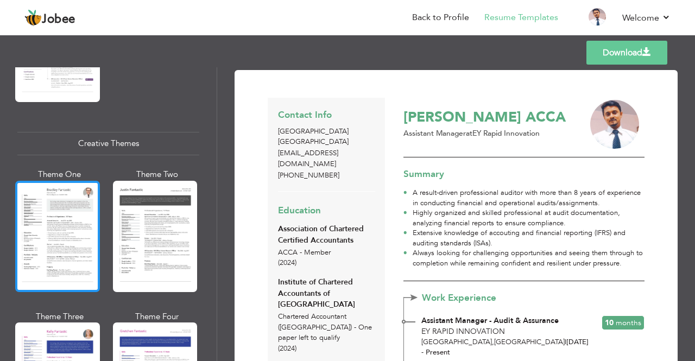
click at [71, 214] on div at bounding box center [57, 236] width 85 height 111
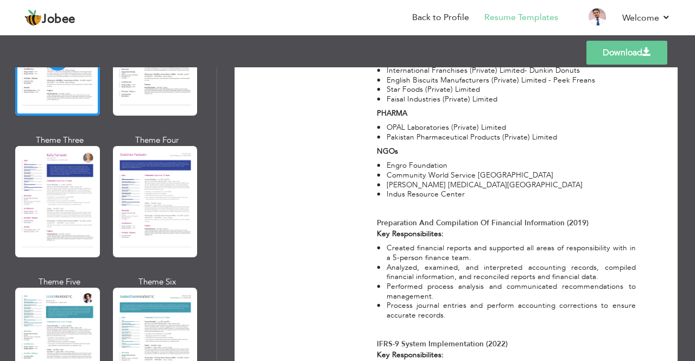
scroll to position [1421, 0]
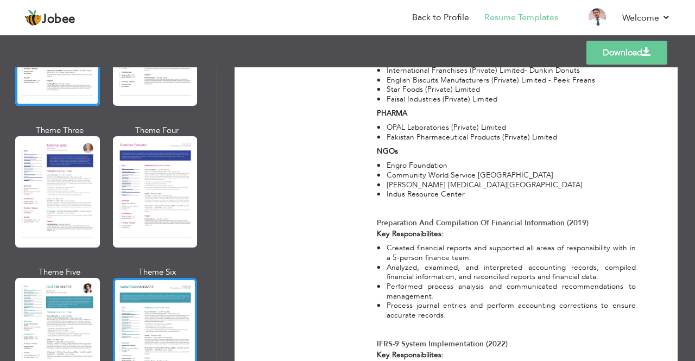
click at [145, 304] on div at bounding box center [155, 333] width 85 height 111
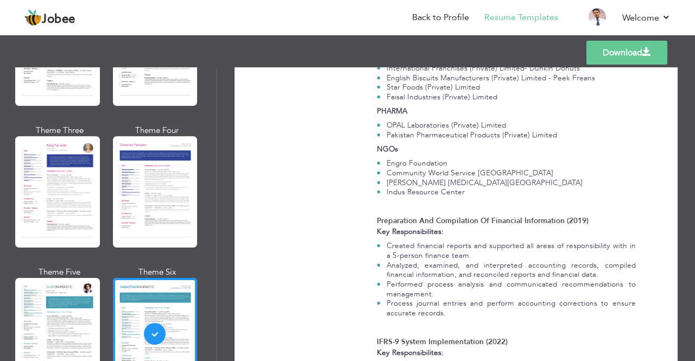
scroll to position [1599, 0]
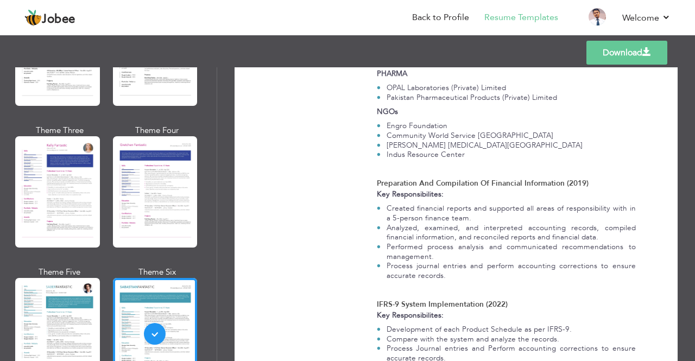
click at [606, 51] on link "Download" at bounding box center [627, 53] width 81 height 24
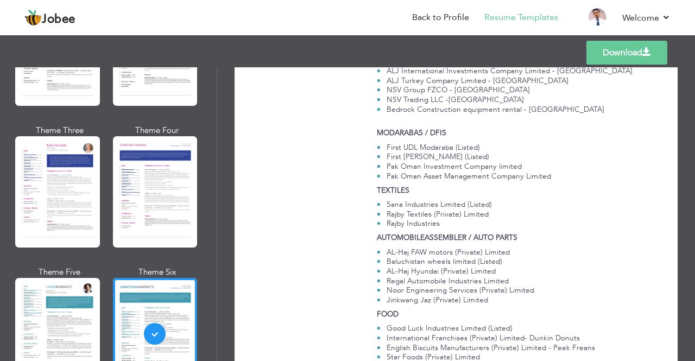
scroll to position [1290, 0]
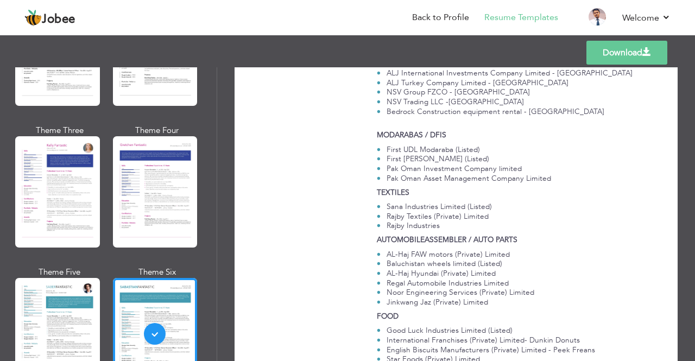
click at [594, 56] on link "Download" at bounding box center [627, 53] width 81 height 24
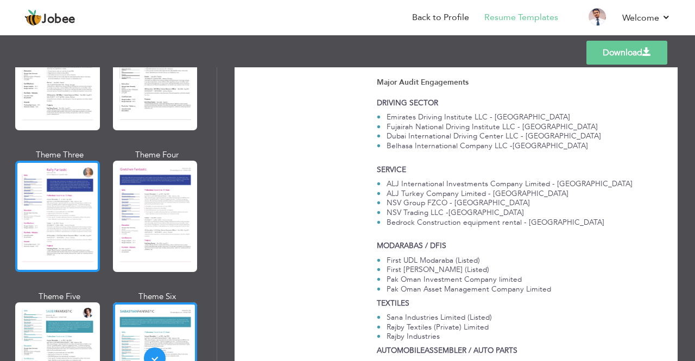
scroll to position [1404, 0]
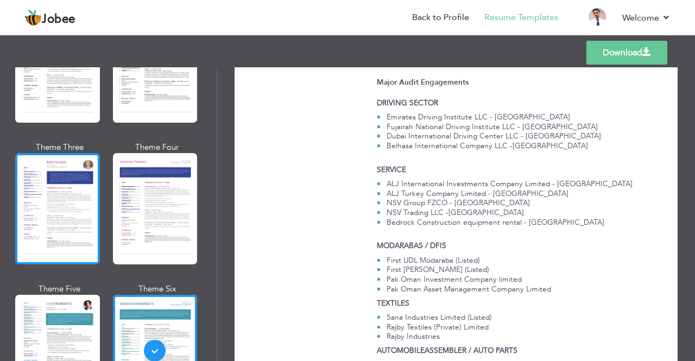
click at [59, 211] on div at bounding box center [57, 208] width 85 height 111
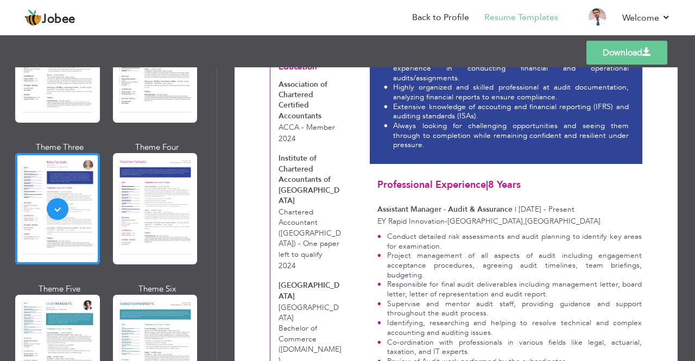
scroll to position [0, 0]
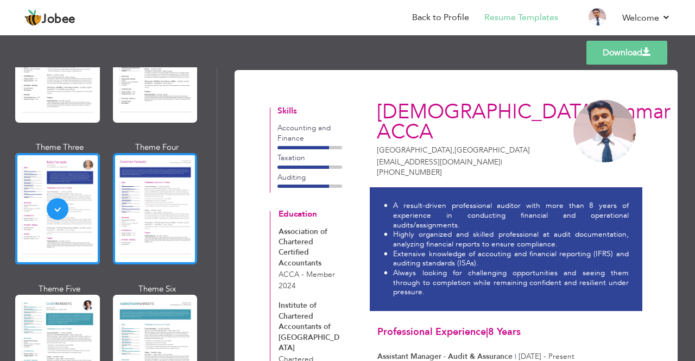
click at [154, 153] on div at bounding box center [155, 208] width 85 height 111
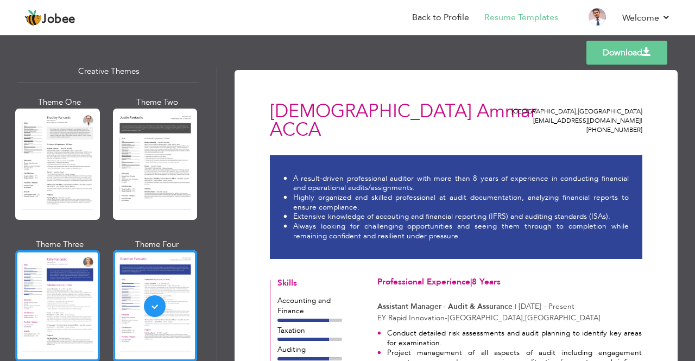
scroll to position [1304, 0]
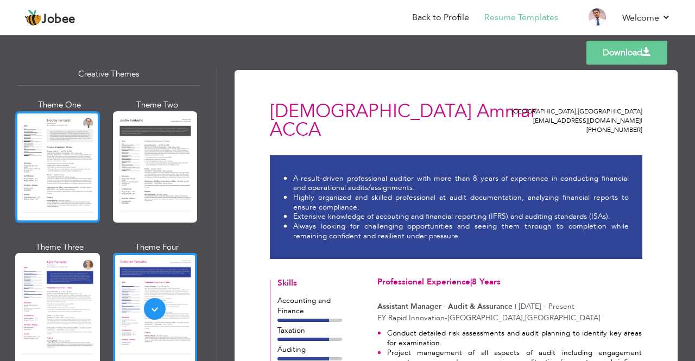
click at [41, 149] on div at bounding box center [57, 166] width 85 height 111
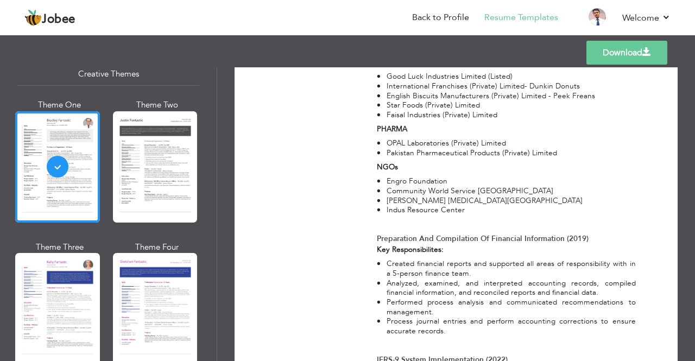
scroll to position [1635, 0]
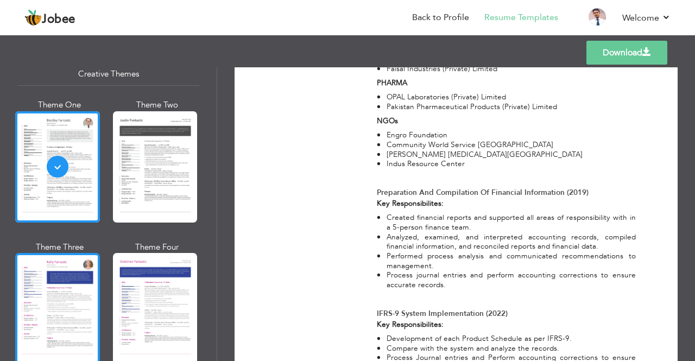
click at [35, 307] on div at bounding box center [57, 308] width 85 height 111
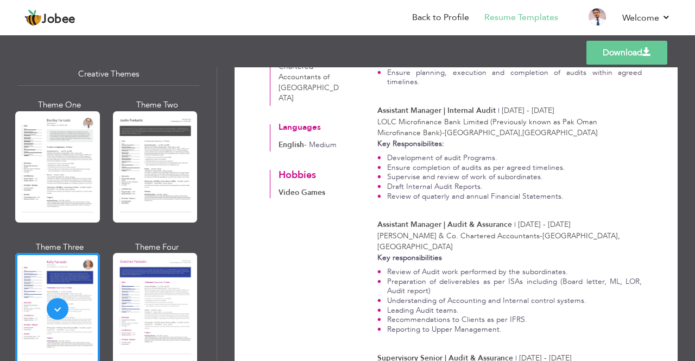
scroll to position [712, 0]
click at [616, 59] on link "Download" at bounding box center [627, 53] width 81 height 24
